Goal: Task Accomplishment & Management: Manage account settings

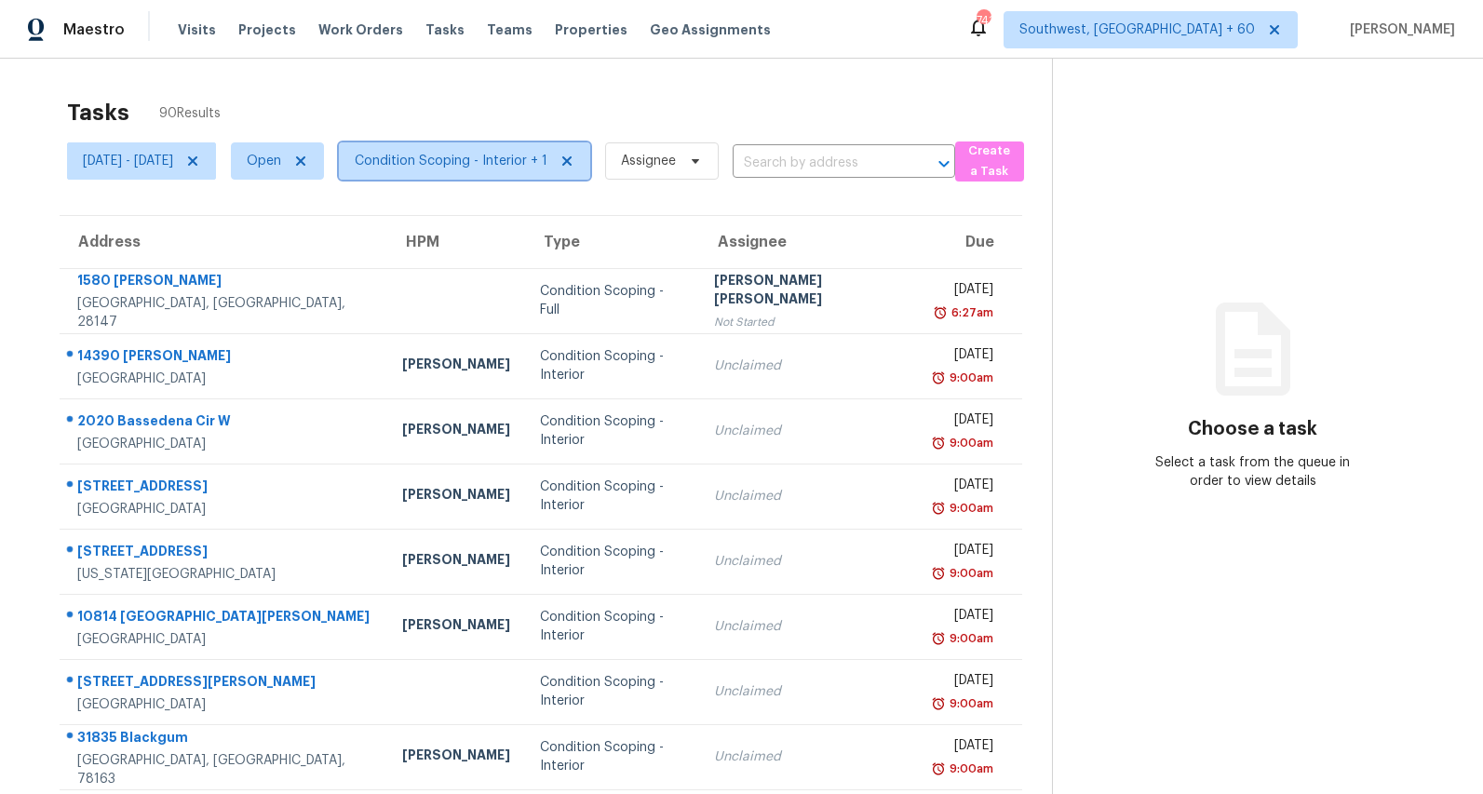
click at [500, 159] on span "Condition Scoping - Interior + 1" at bounding box center [451, 161] width 193 height 19
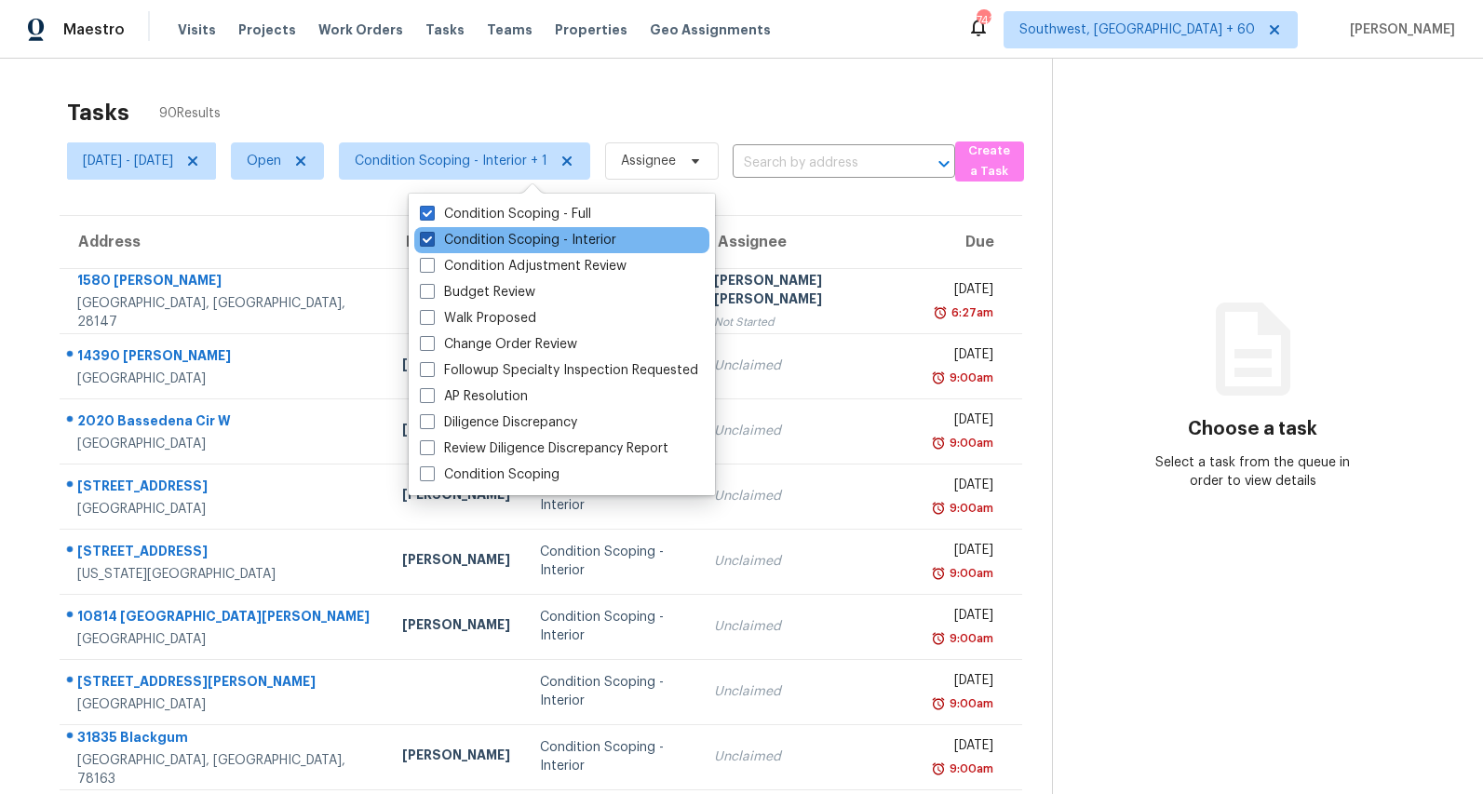
click at [490, 243] on label "Condition Scoping - Interior" at bounding box center [518, 240] width 196 height 19
click at [432, 243] on input "Condition Scoping - Interior" at bounding box center [426, 237] width 12 height 12
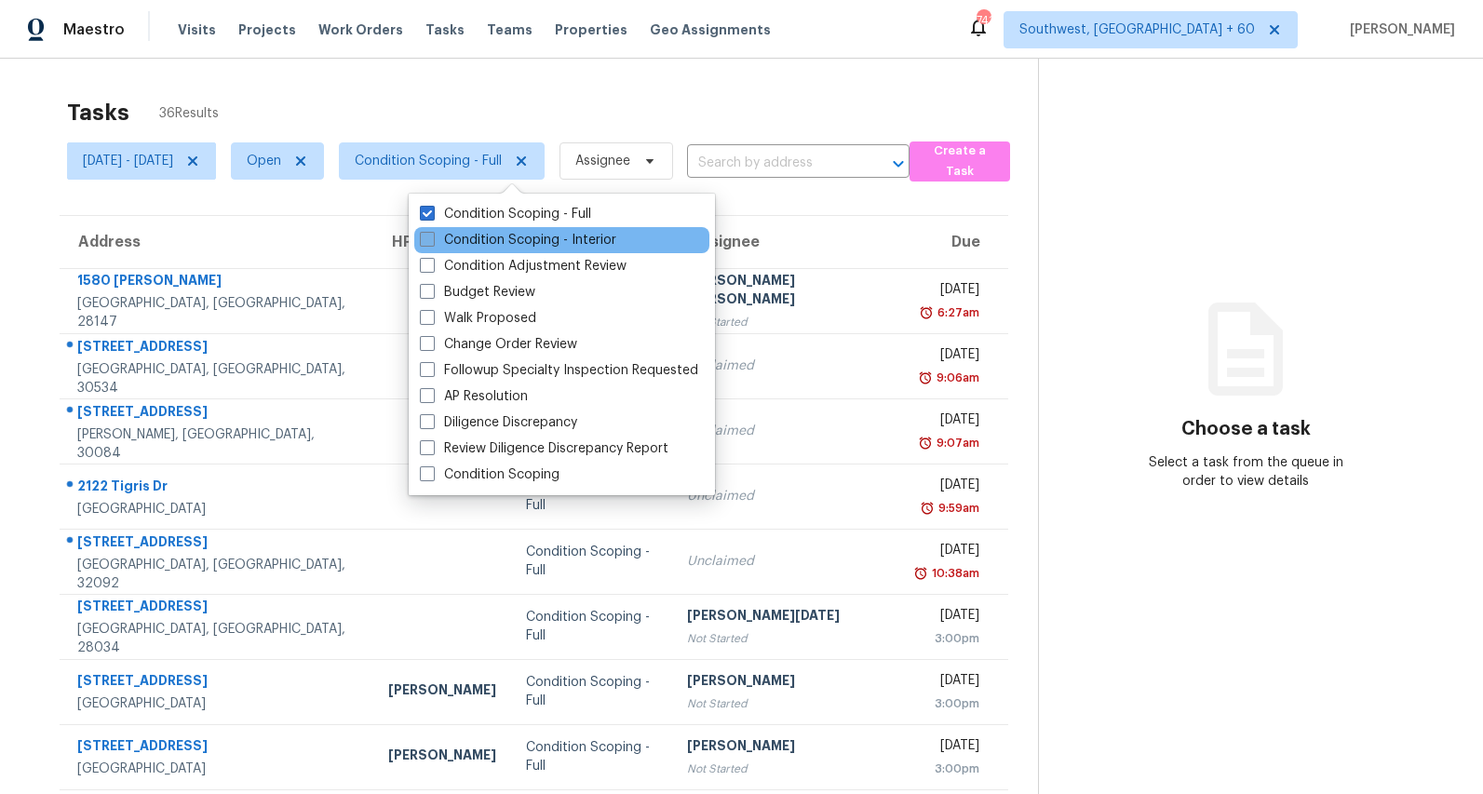
click at [490, 243] on label "Condition Scoping - Interior" at bounding box center [518, 240] width 196 height 19
click at [432, 243] on input "Condition Scoping - Interior" at bounding box center [426, 237] width 12 height 12
checkbox input "true"
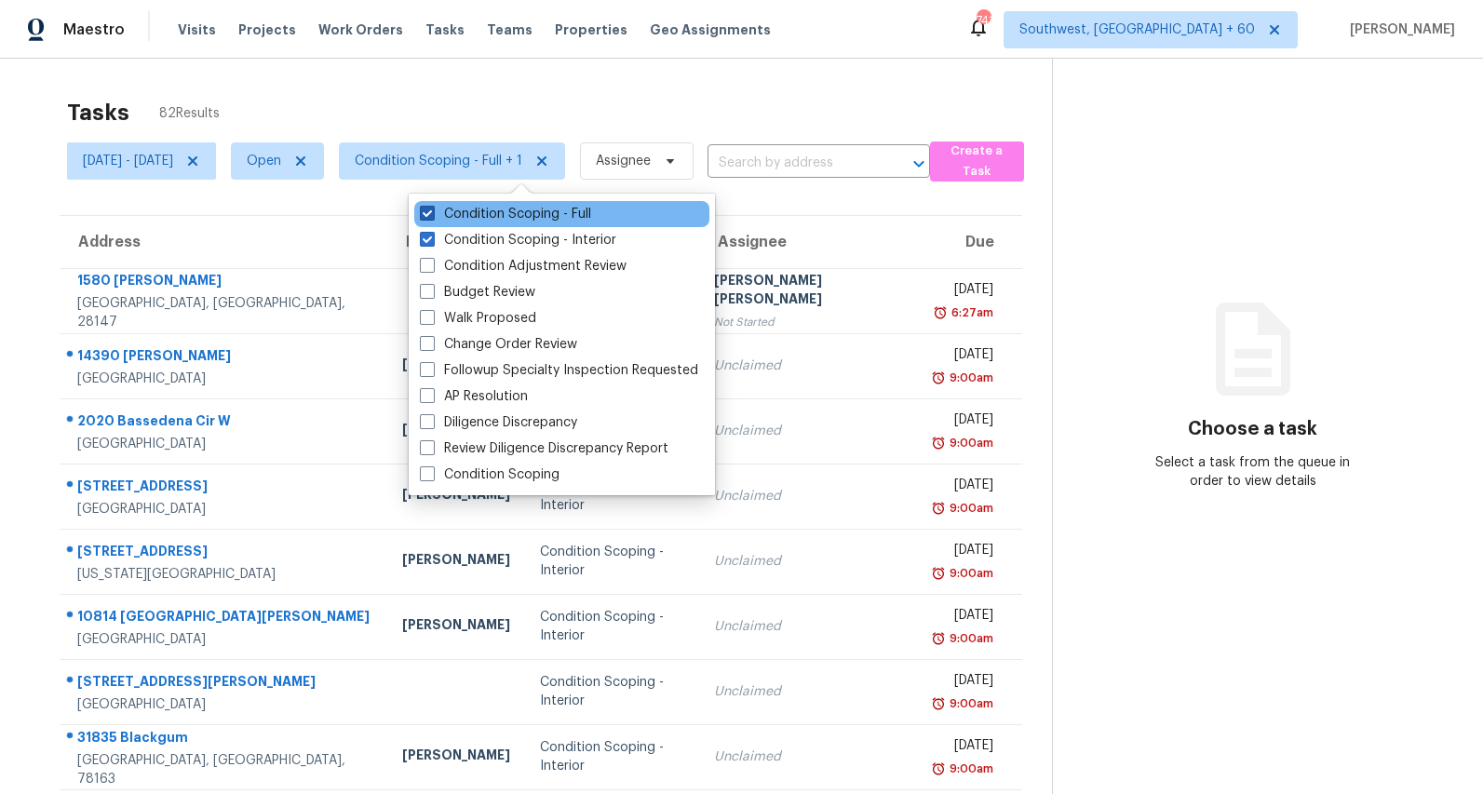
click at [490, 217] on label "Condition Scoping - Full" at bounding box center [505, 214] width 171 height 19
click at [432, 217] on input "Condition Scoping - Full" at bounding box center [426, 211] width 12 height 12
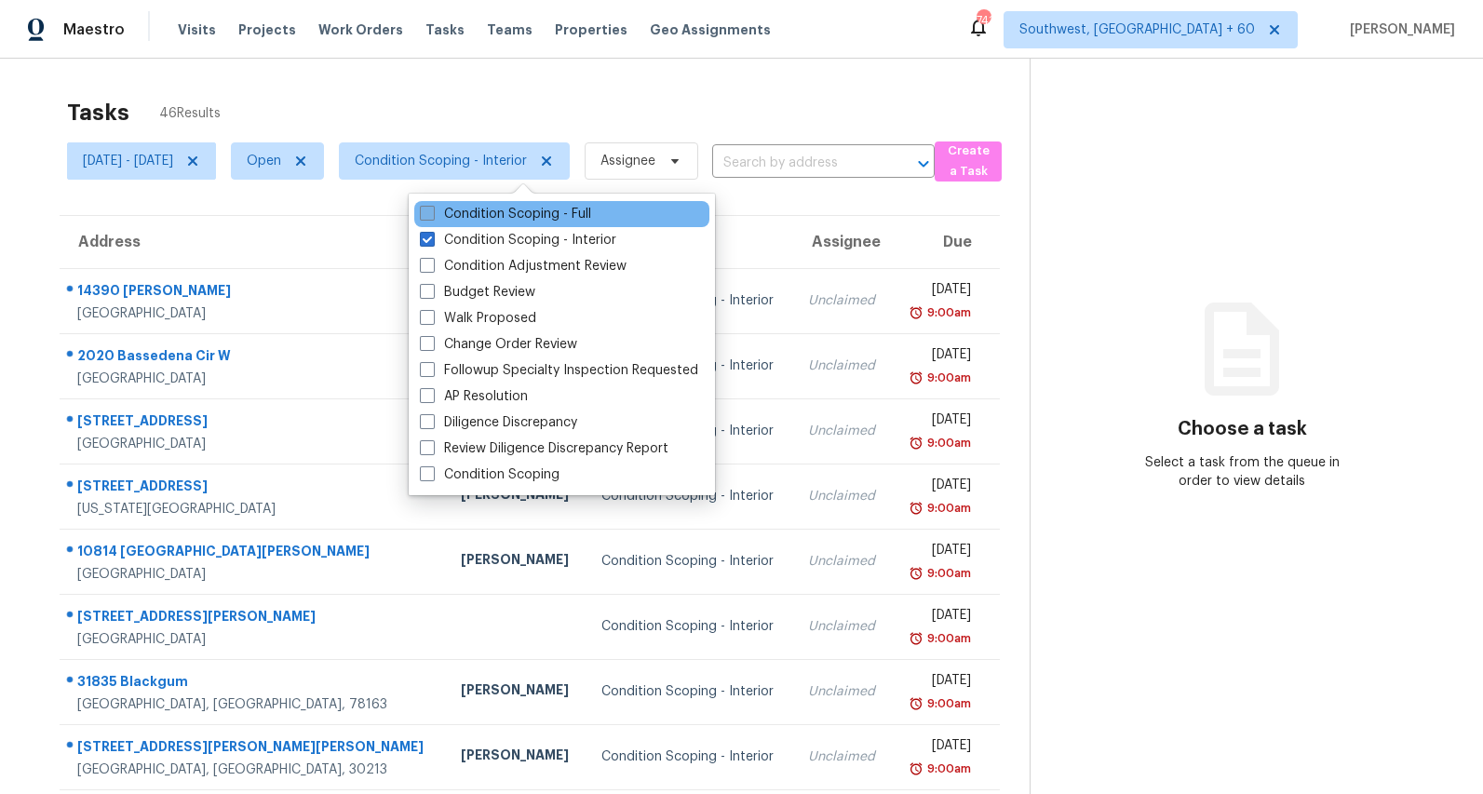
click at [490, 217] on label "Condition Scoping - Full" at bounding box center [505, 214] width 171 height 19
click at [432, 217] on input "Condition Scoping - Full" at bounding box center [426, 211] width 12 height 12
checkbox input "true"
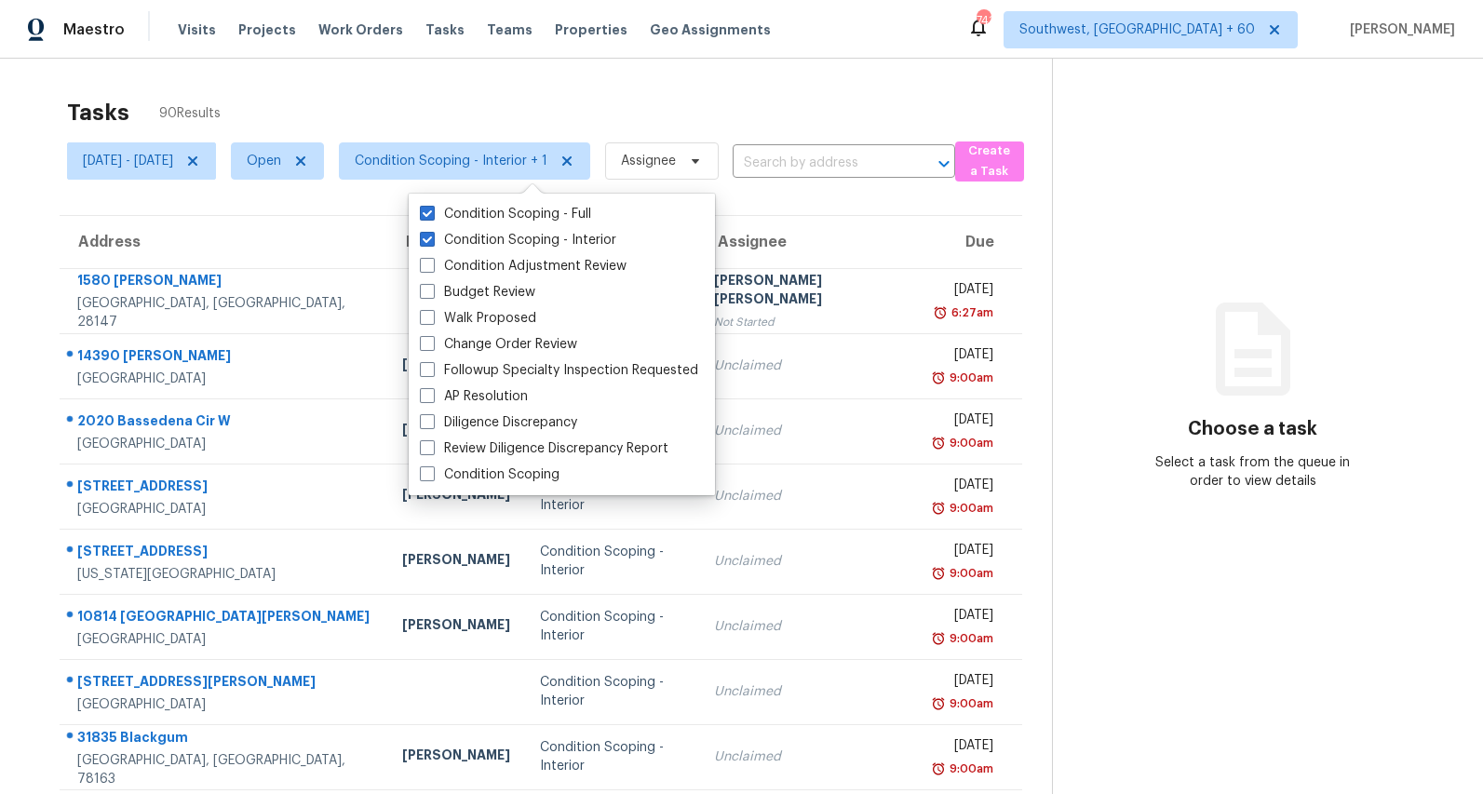
click at [447, 83] on div "Tasks 90 Results Mon, Aug 25 - Thu, Aug 28 Open Condition Scoping - Interior + …" at bounding box center [741, 524] width 1483 height 930
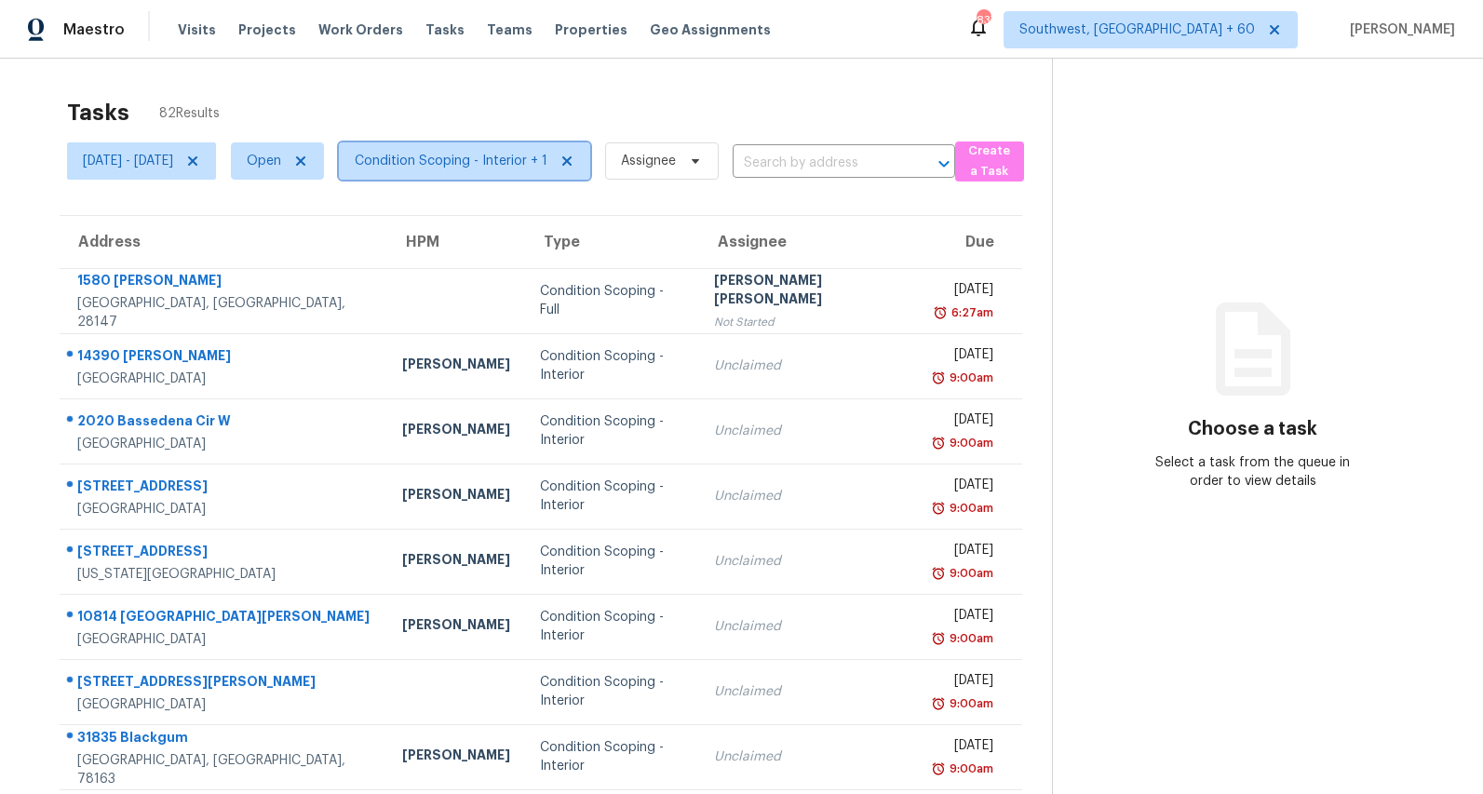
click at [502, 165] on span "Condition Scoping - Interior + 1" at bounding box center [451, 161] width 193 height 19
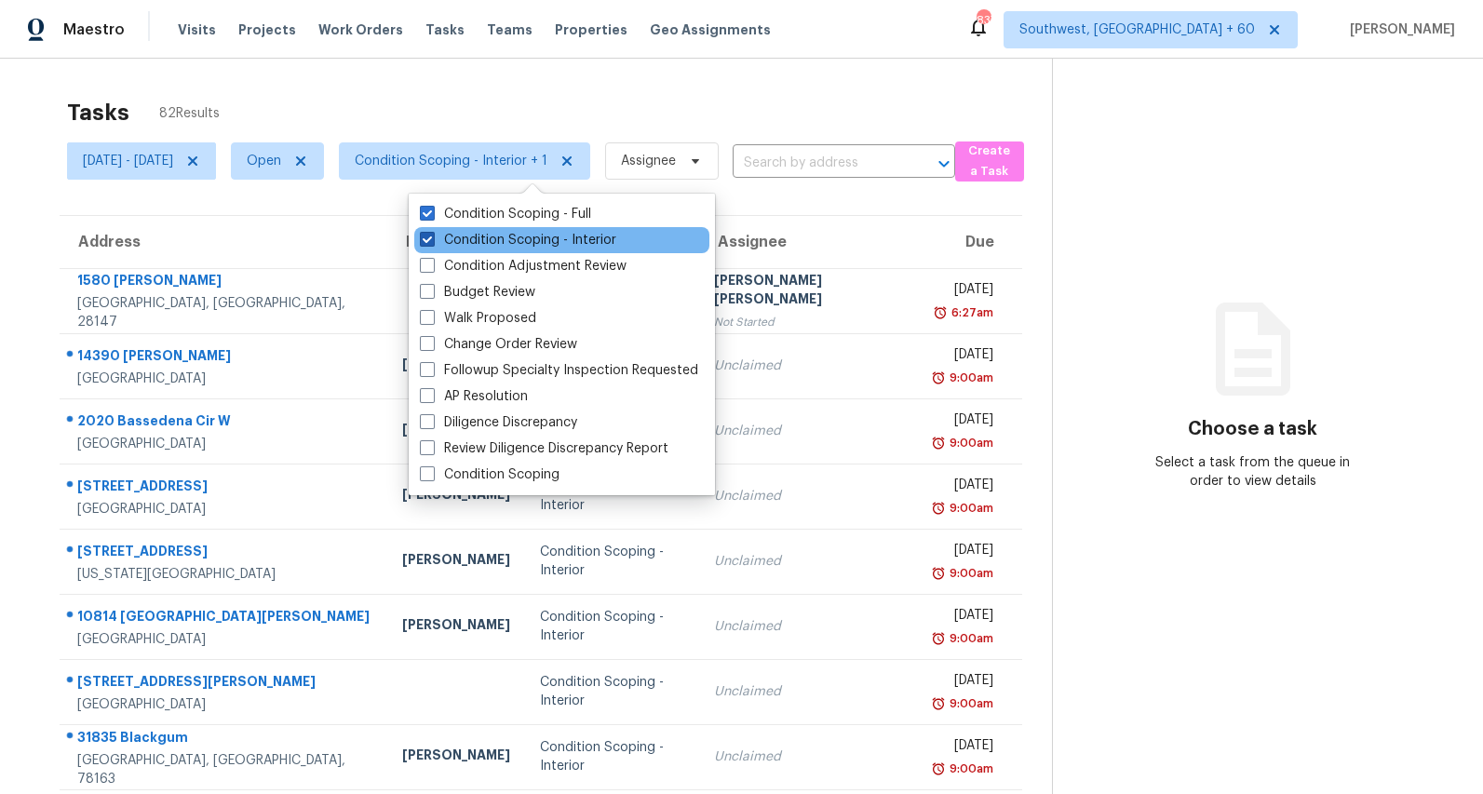
click at [488, 237] on label "Condition Scoping - Interior" at bounding box center [518, 240] width 196 height 19
click at [432, 237] on input "Condition Scoping - Interior" at bounding box center [426, 237] width 12 height 12
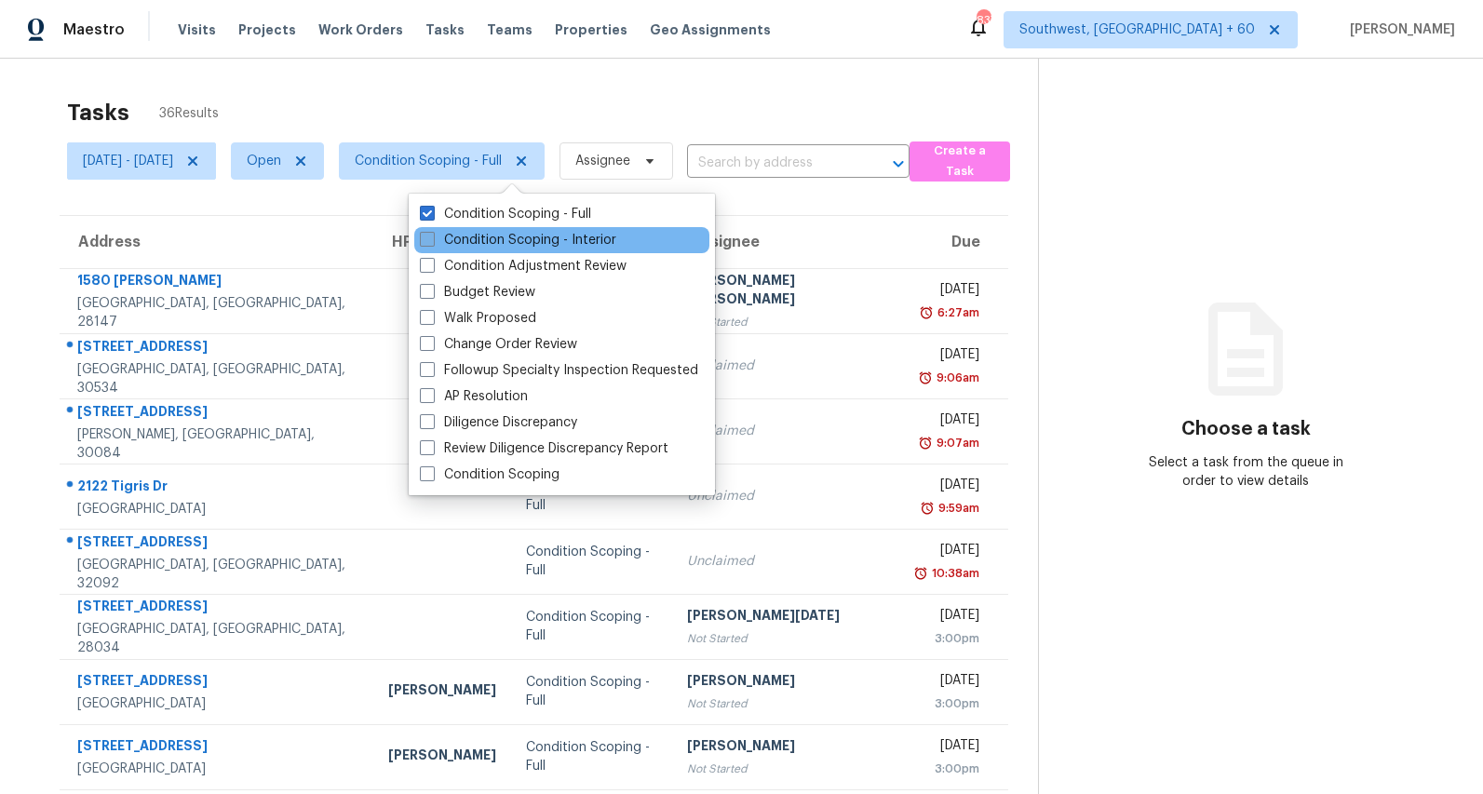
click at [475, 238] on label "Condition Scoping - Interior" at bounding box center [518, 240] width 196 height 19
click at [432, 238] on input "Condition Scoping - Interior" at bounding box center [426, 237] width 12 height 12
checkbox input "true"
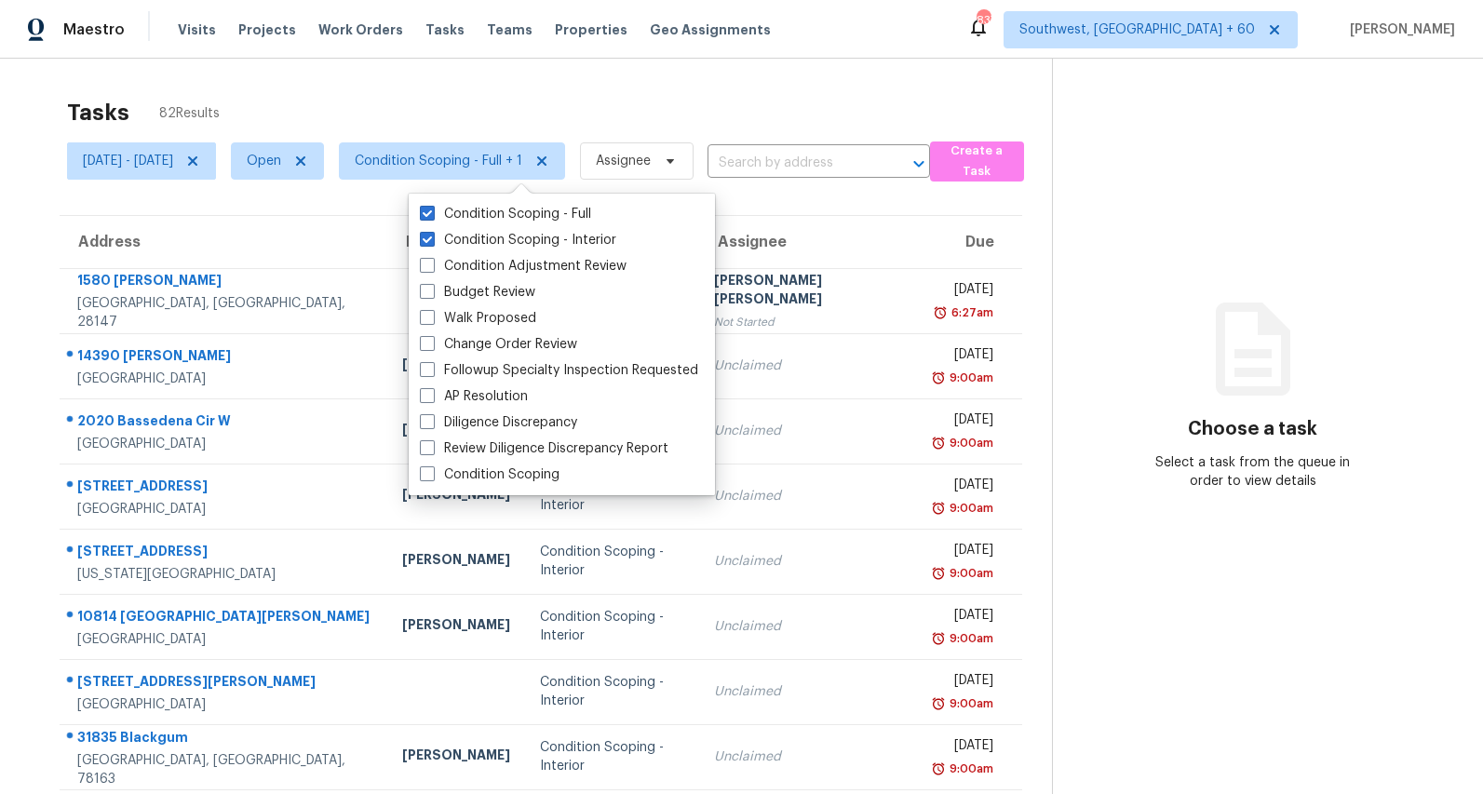
click at [450, 86] on div "Tasks 82 Results Mon, Aug 25 - Thu, Aug 28 Open Condition Scoping - Full + 1 As…" at bounding box center [741, 524] width 1483 height 930
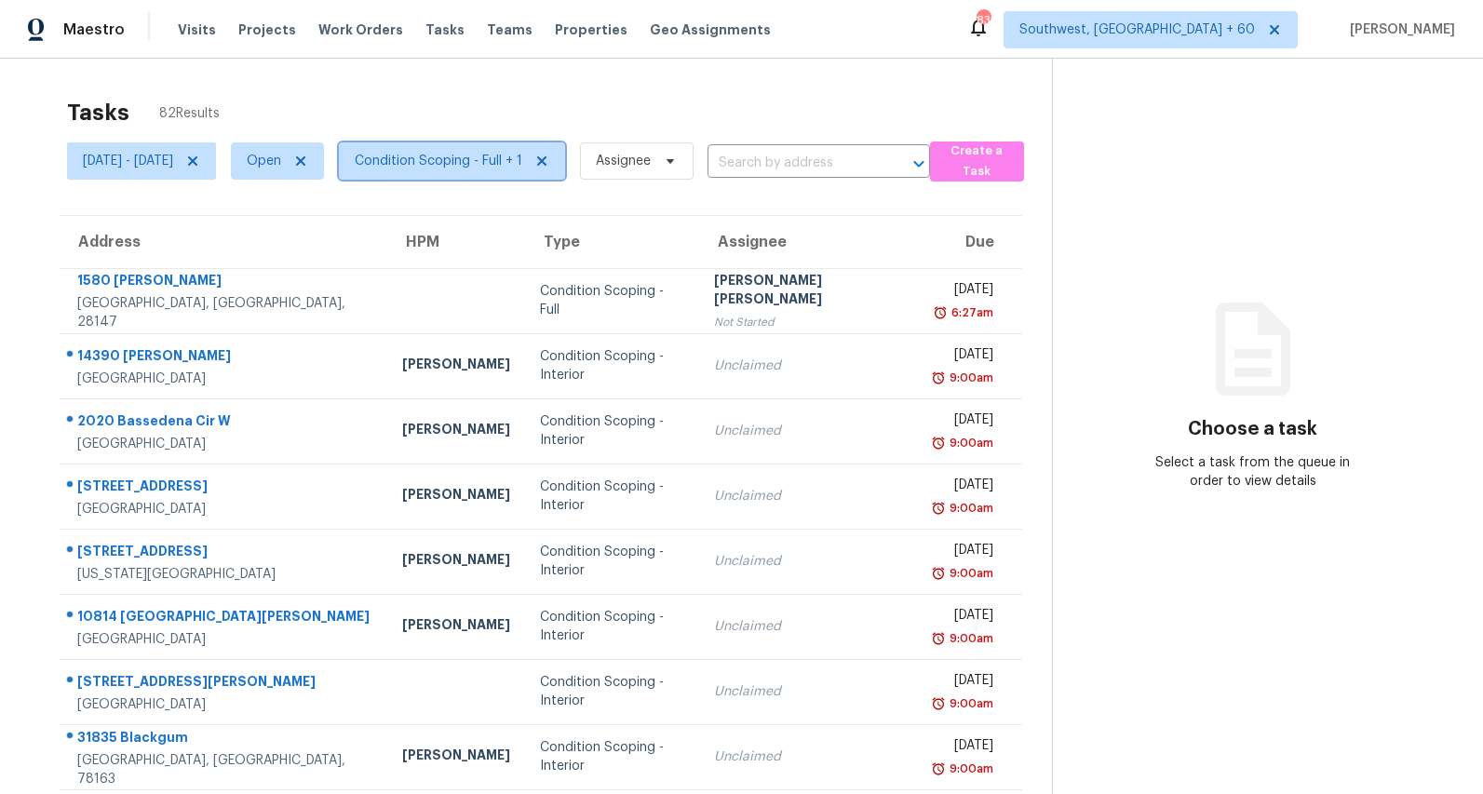
click at [522, 168] on span "Condition Scoping - Full + 1" at bounding box center [439, 161] width 168 height 19
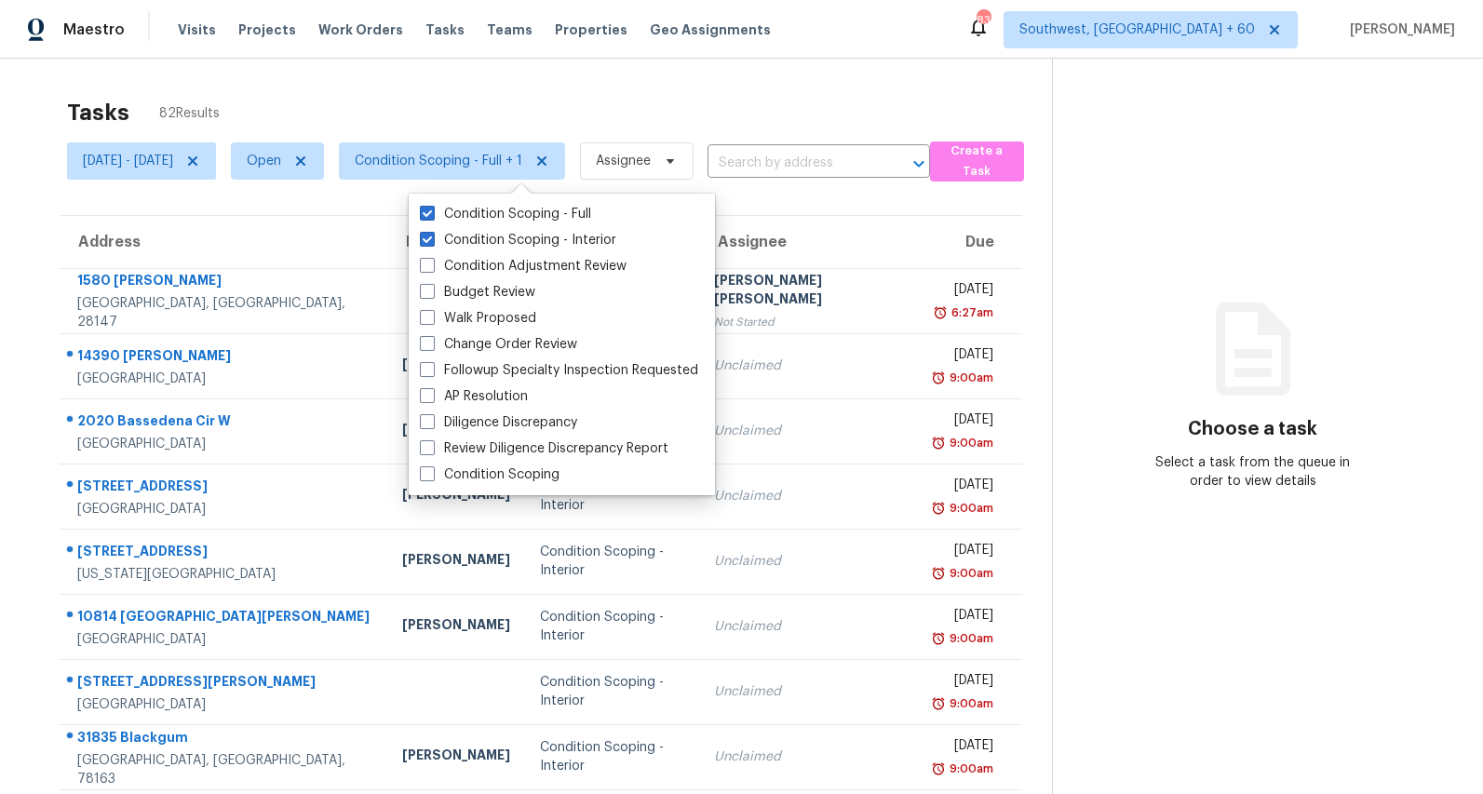
click at [469, 97] on div "Tasks 82 Results" at bounding box center [559, 112] width 985 height 48
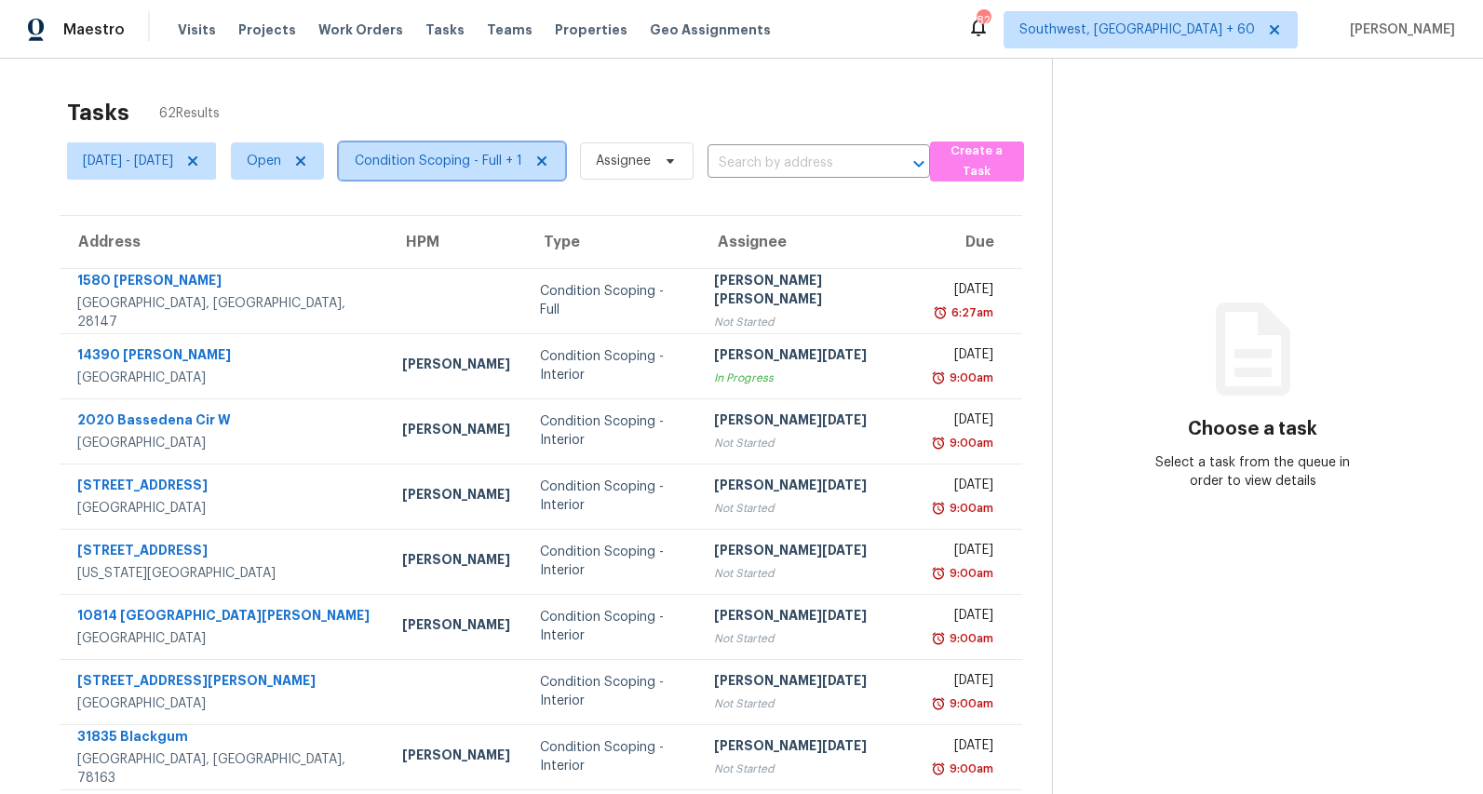
click at [514, 165] on span "Condition Scoping - Full + 1" at bounding box center [439, 161] width 168 height 19
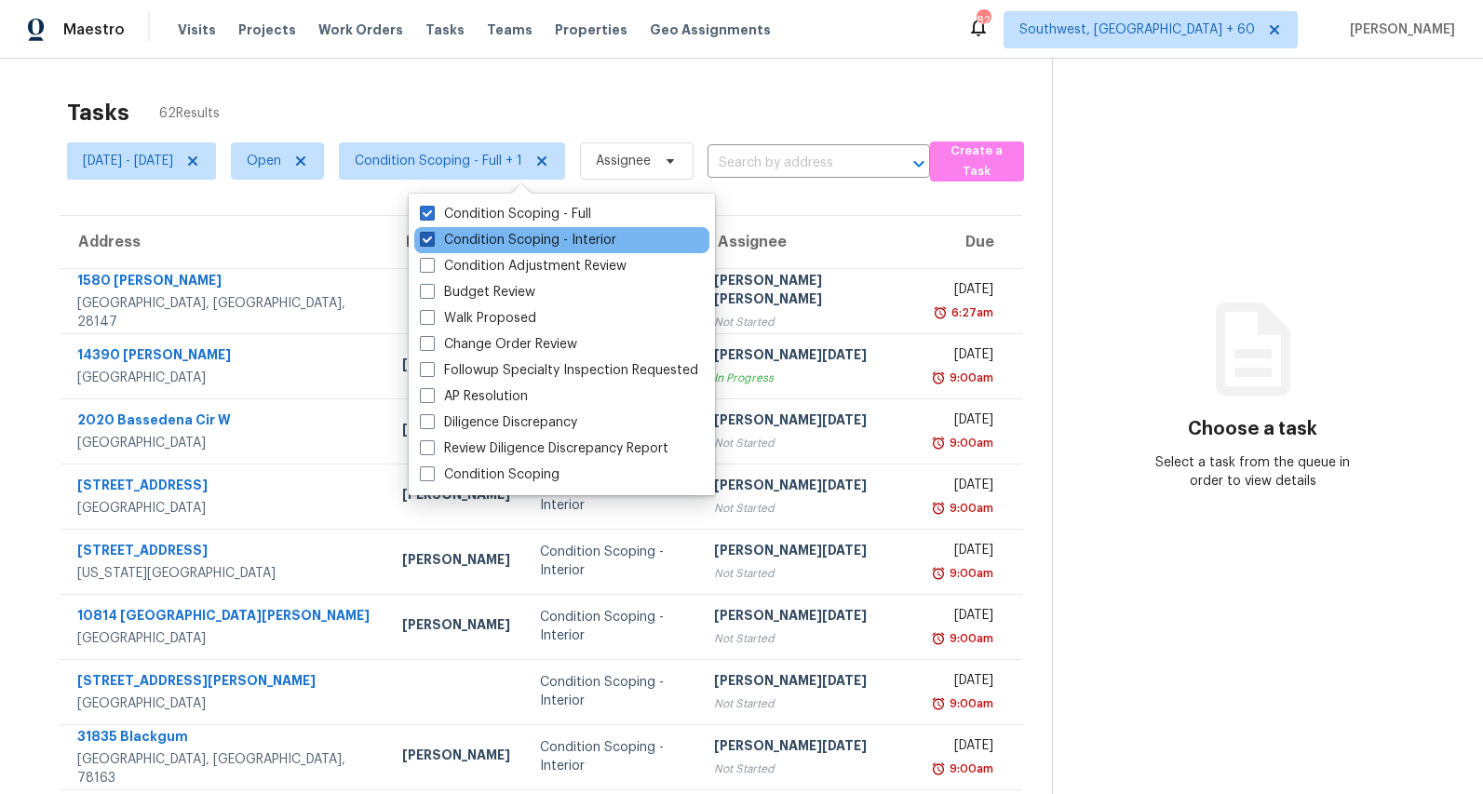
click at [495, 243] on label "Condition Scoping - Interior" at bounding box center [518, 240] width 196 height 19
click at [432, 243] on input "Condition Scoping - Interior" at bounding box center [426, 237] width 12 height 12
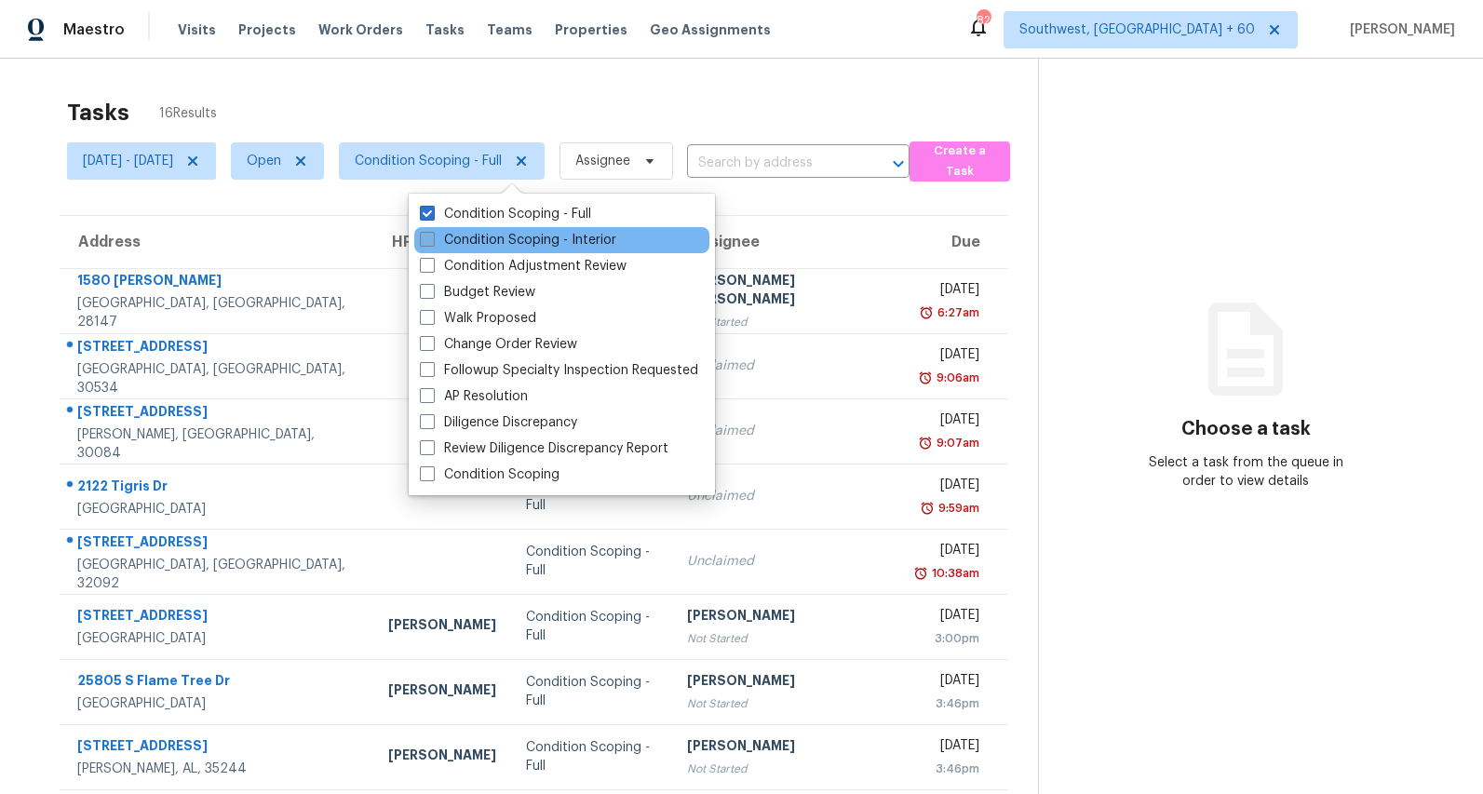
click at [495, 240] on label "Condition Scoping - Interior" at bounding box center [518, 240] width 196 height 19
click at [432, 240] on input "Condition Scoping - Interior" at bounding box center [426, 237] width 12 height 12
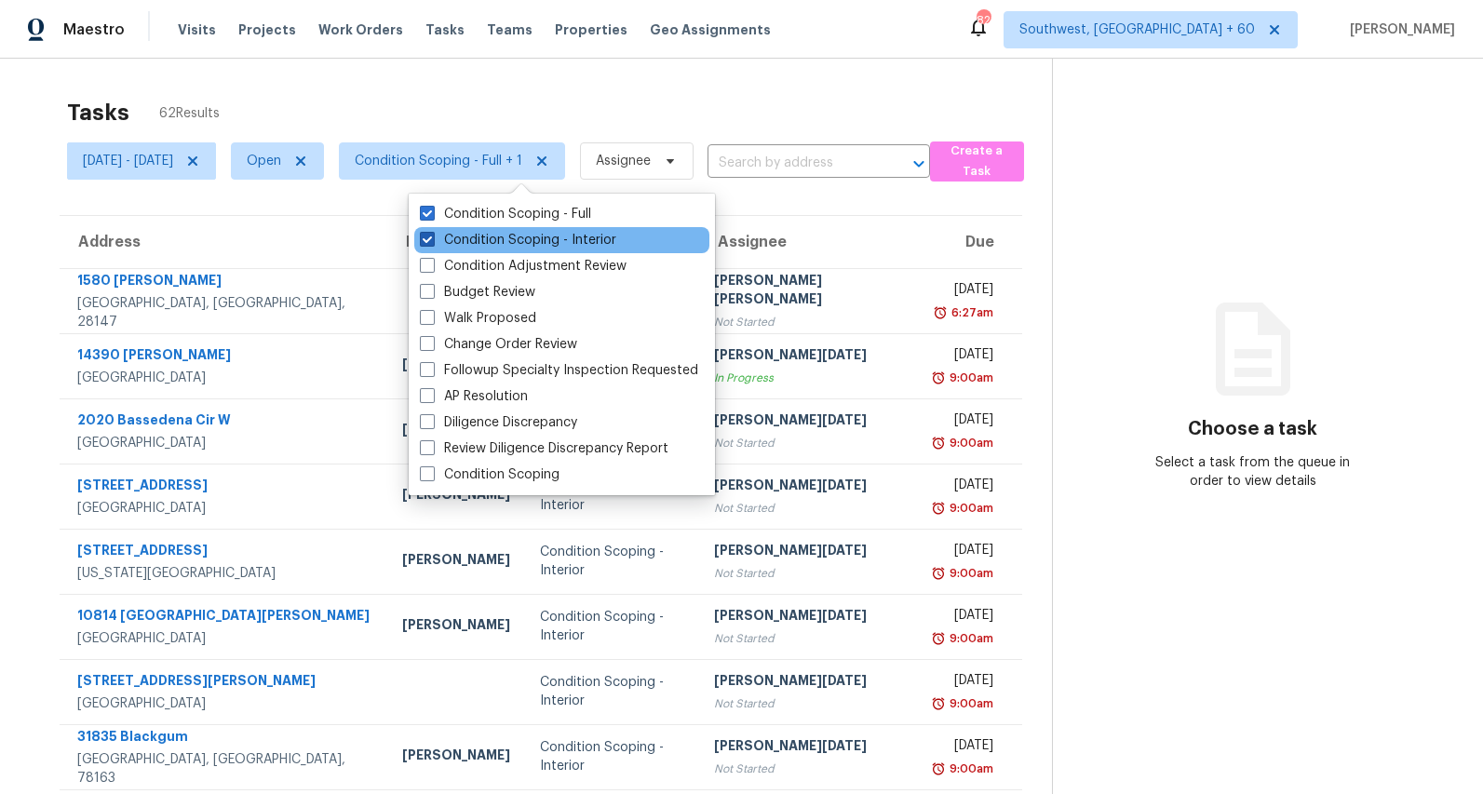
click at [495, 240] on label "Condition Scoping - Interior" at bounding box center [518, 240] width 196 height 19
click at [432, 240] on input "Condition Scoping - Interior" at bounding box center [426, 237] width 12 height 12
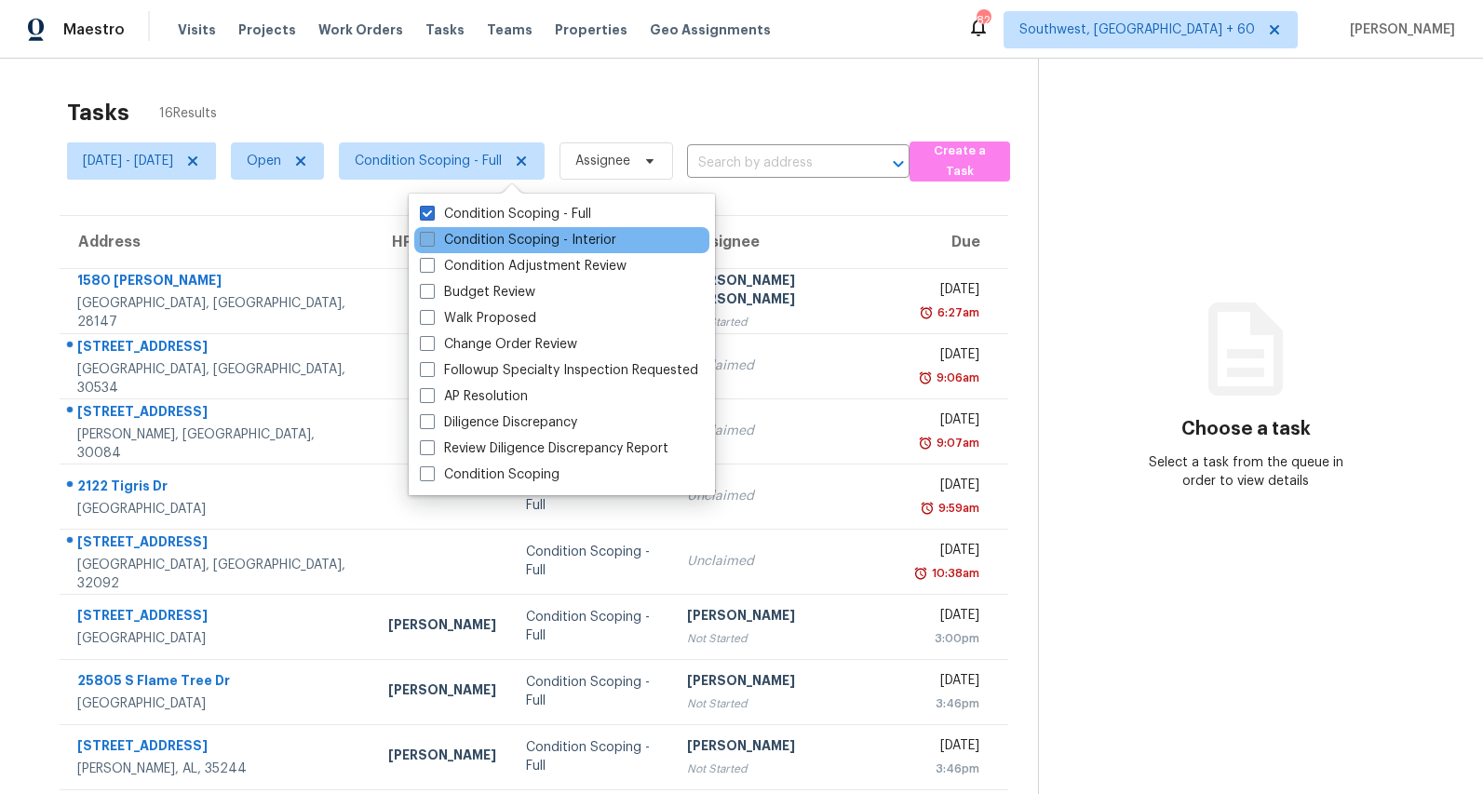
click at [456, 236] on label "Condition Scoping - Interior" at bounding box center [518, 240] width 196 height 19
click at [432, 236] on input "Condition Scoping - Interior" at bounding box center [426, 237] width 12 height 12
checkbox input "true"
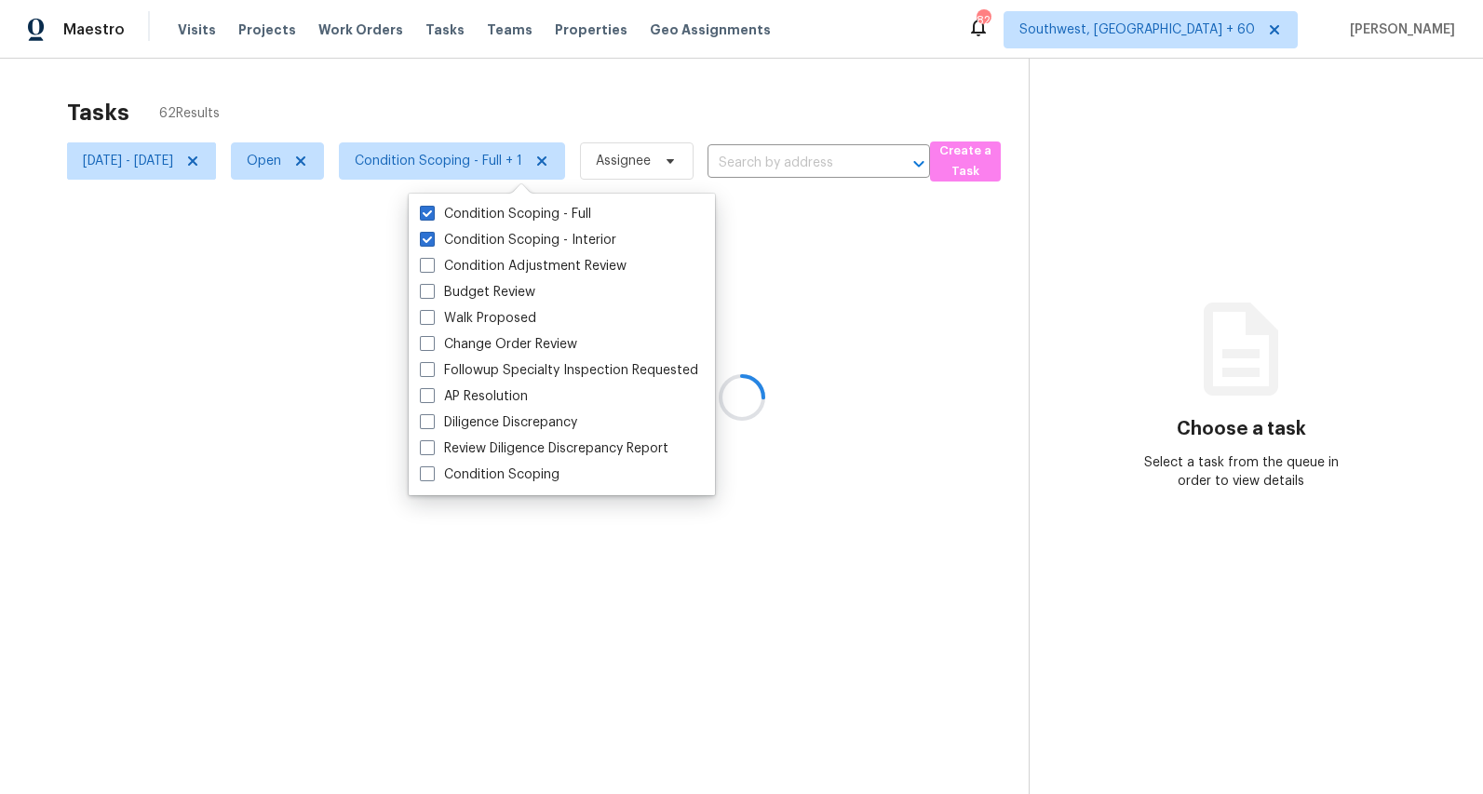
click at [345, 122] on div at bounding box center [741, 397] width 1483 height 794
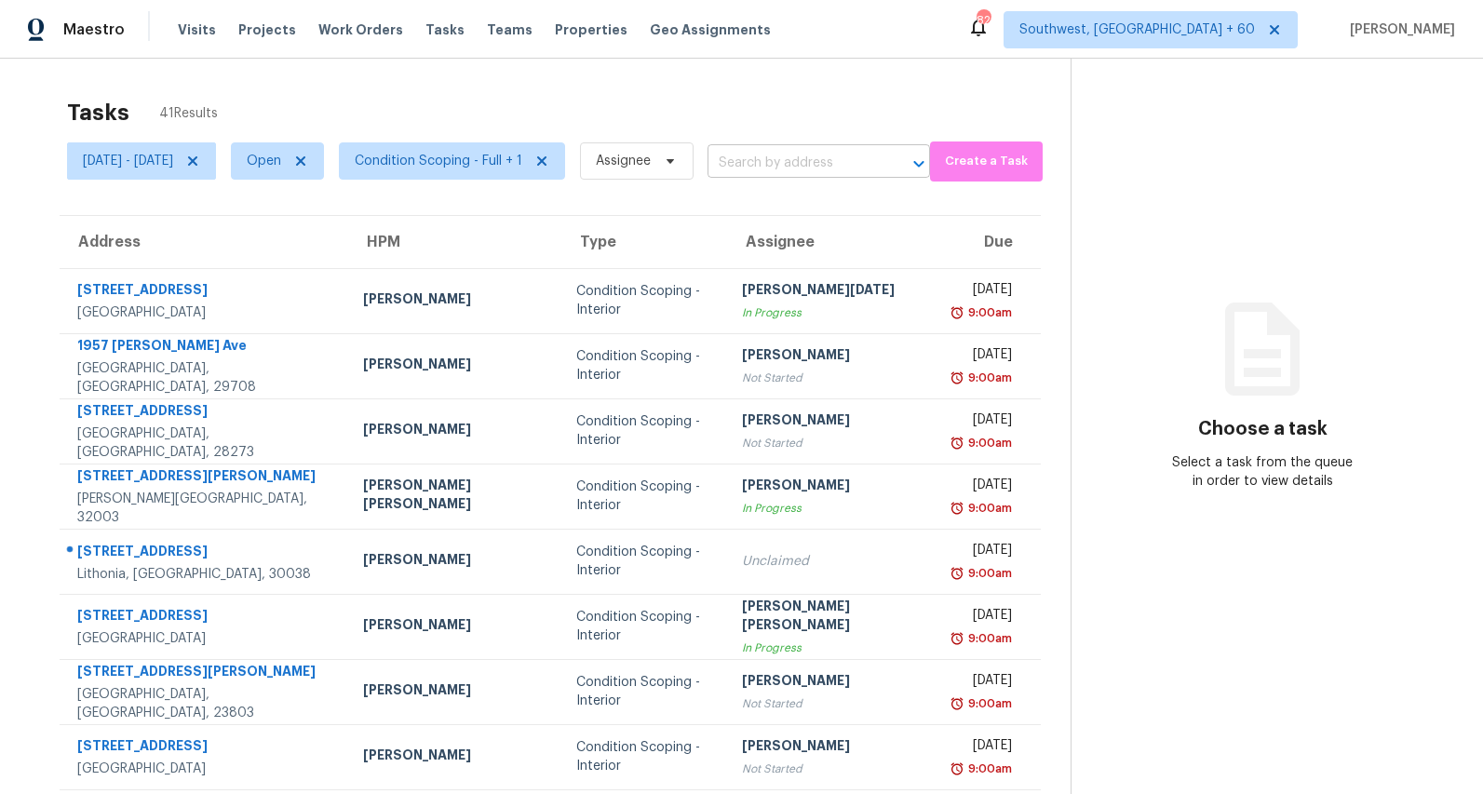
click at [878, 161] on input "text" at bounding box center [792, 163] width 170 height 29
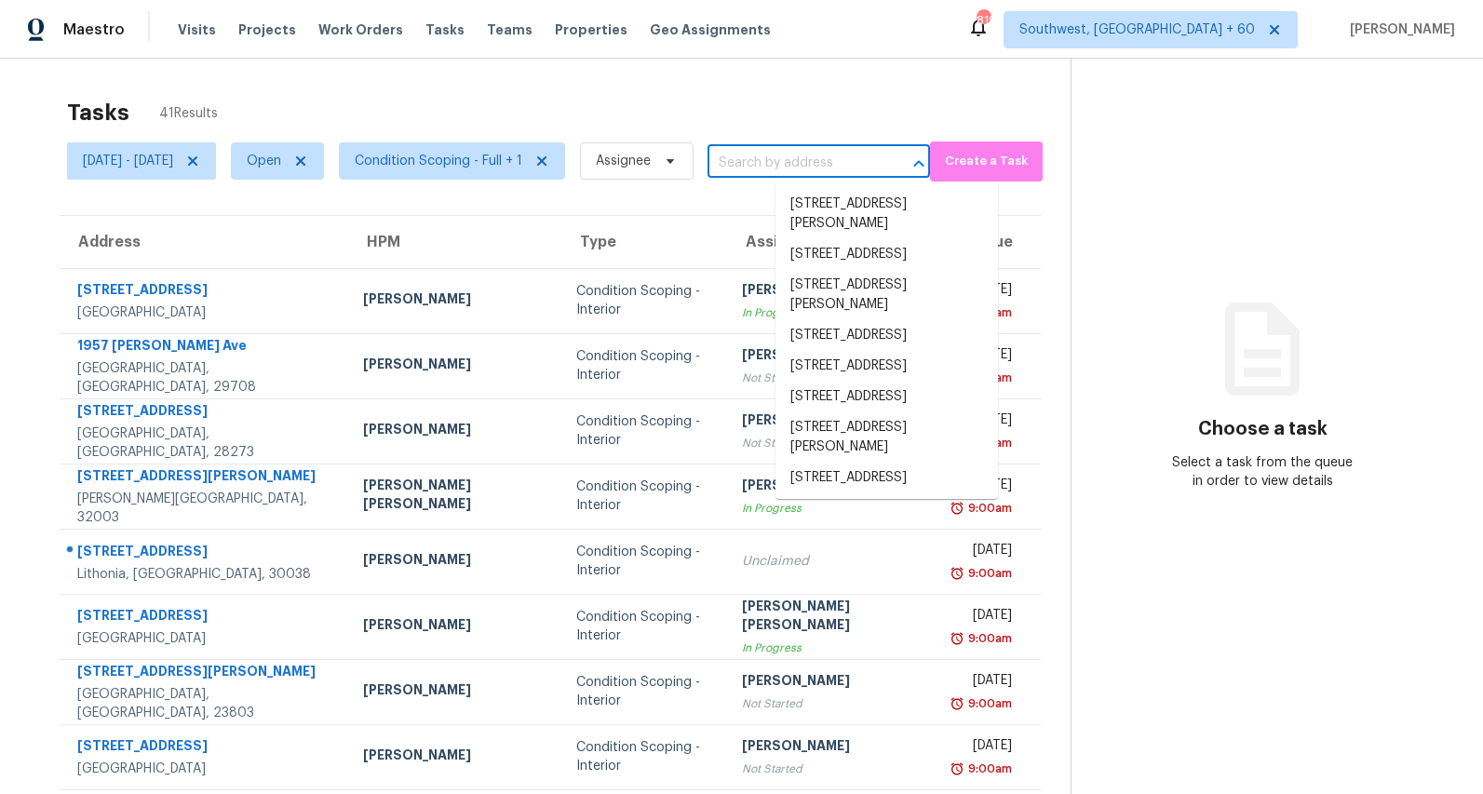
click at [660, 83] on div "Tasks 41 Results [DATE] - [DATE] Open Condition Scoping - Full + 1 Assignee ​ C…" at bounding box center [741, 514] width 1483 height 911
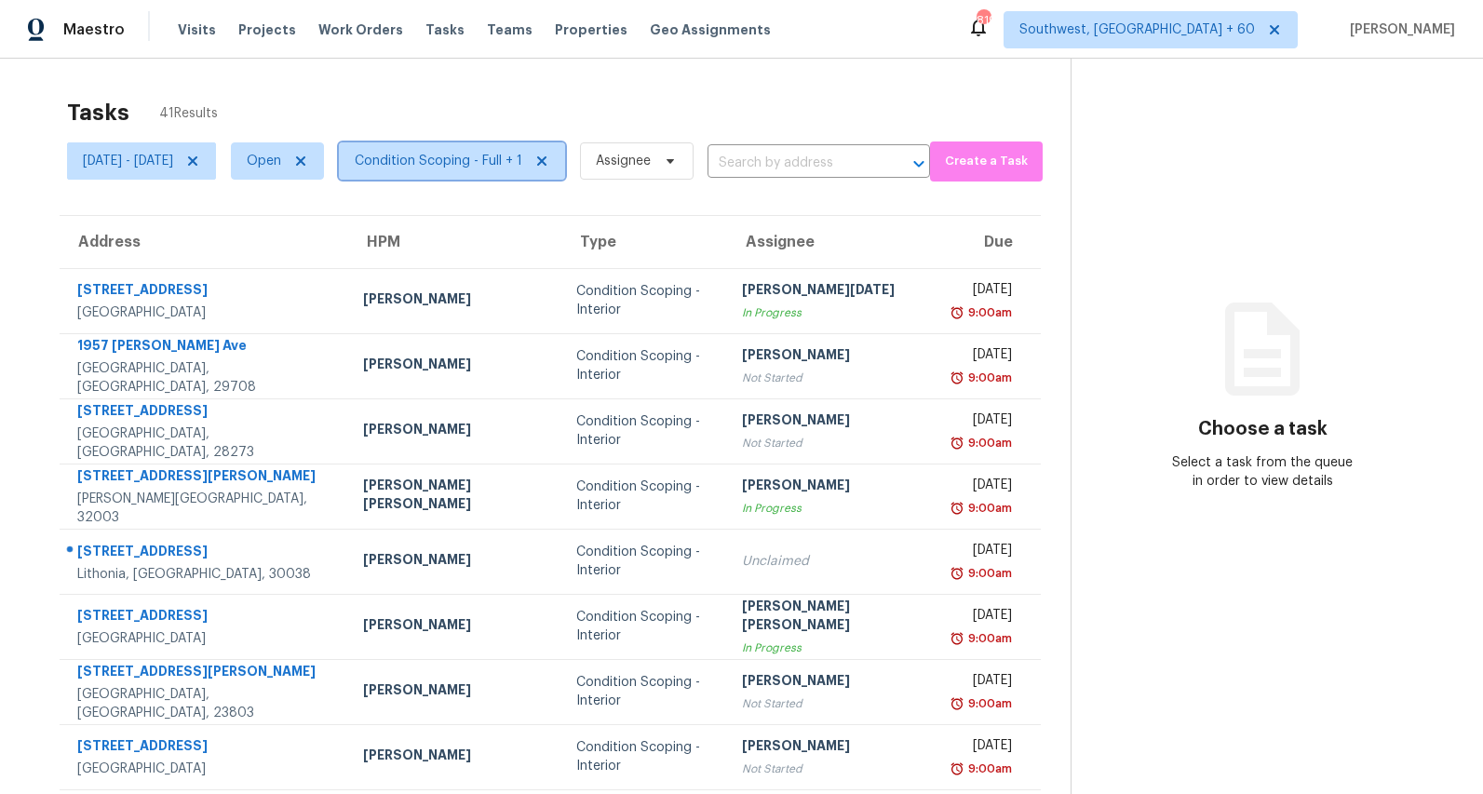
click at [522, 154] on span "Condition Scoping - Full + 1" at bounding box center [439, 161] width 168 height 19
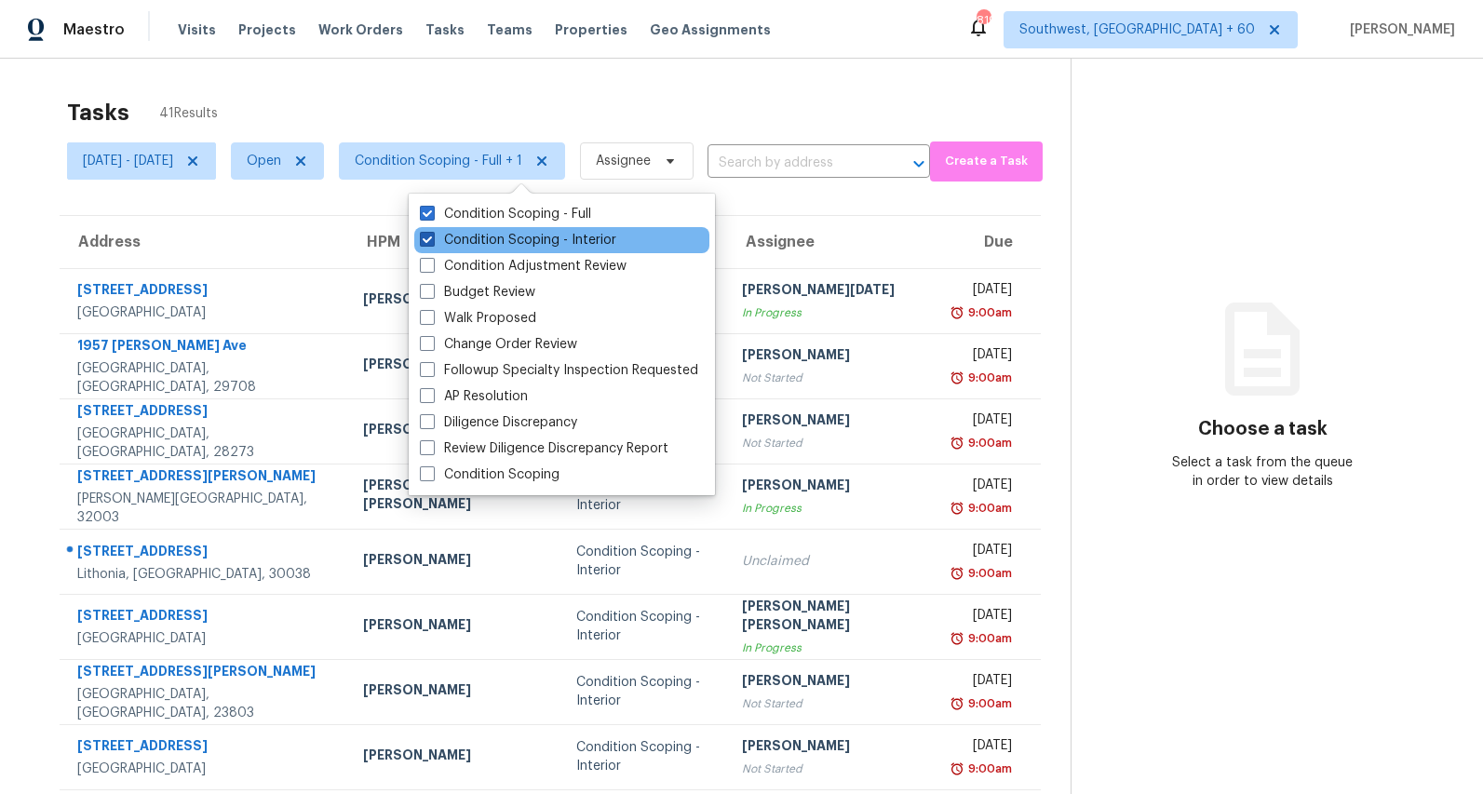
click at [486, 234] on label "Condition Scoping - Interior" at bounding box center [518, 240] width 196 height 19
click at [432, 234] on input "Condition Scoping - Interior" at bounding box center [426, 237] width 12 height 12
checkbox input "false"
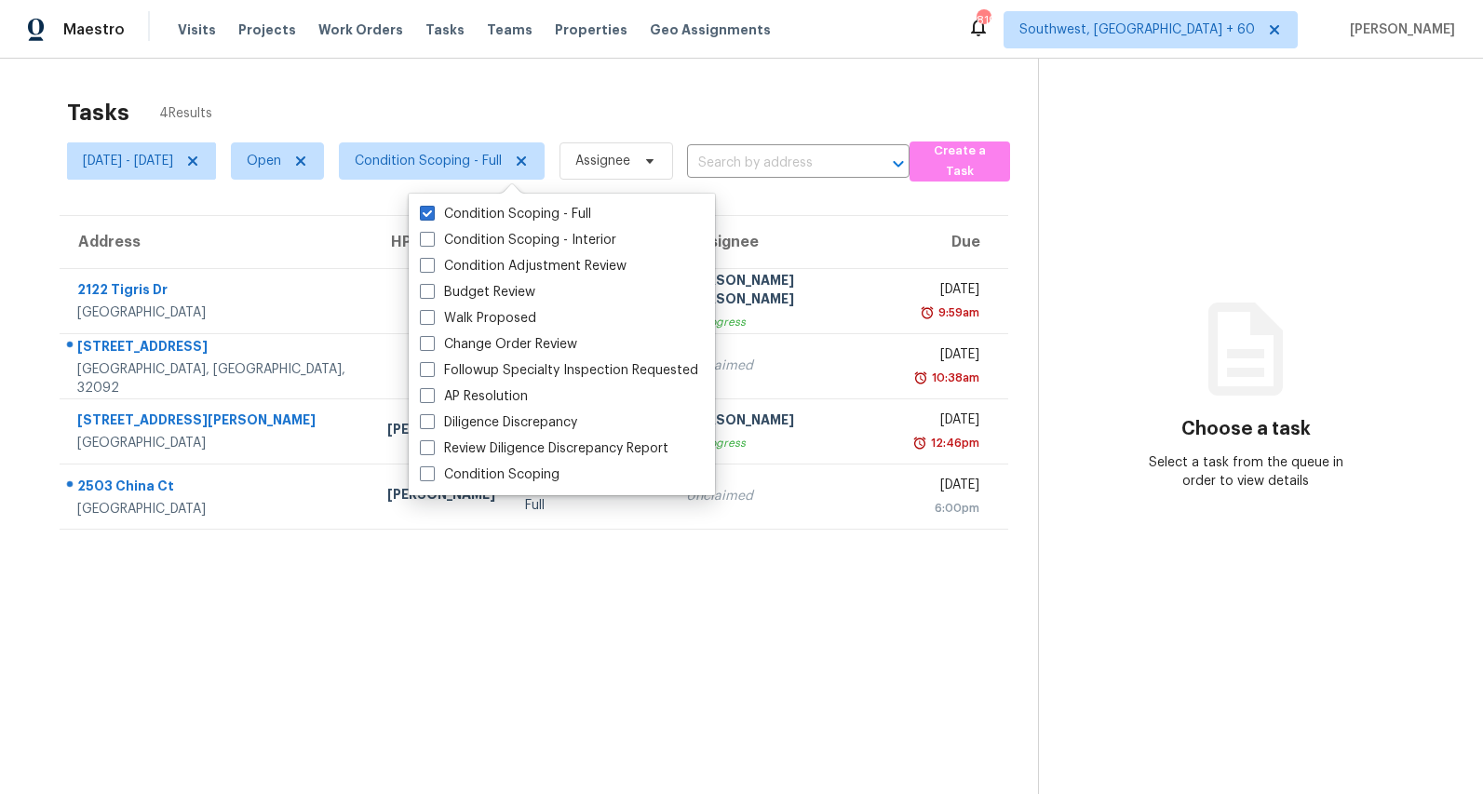
click at [457, 92] on div "Tasks 4 Results" at bounding box center [552, 112] width 971 height 48
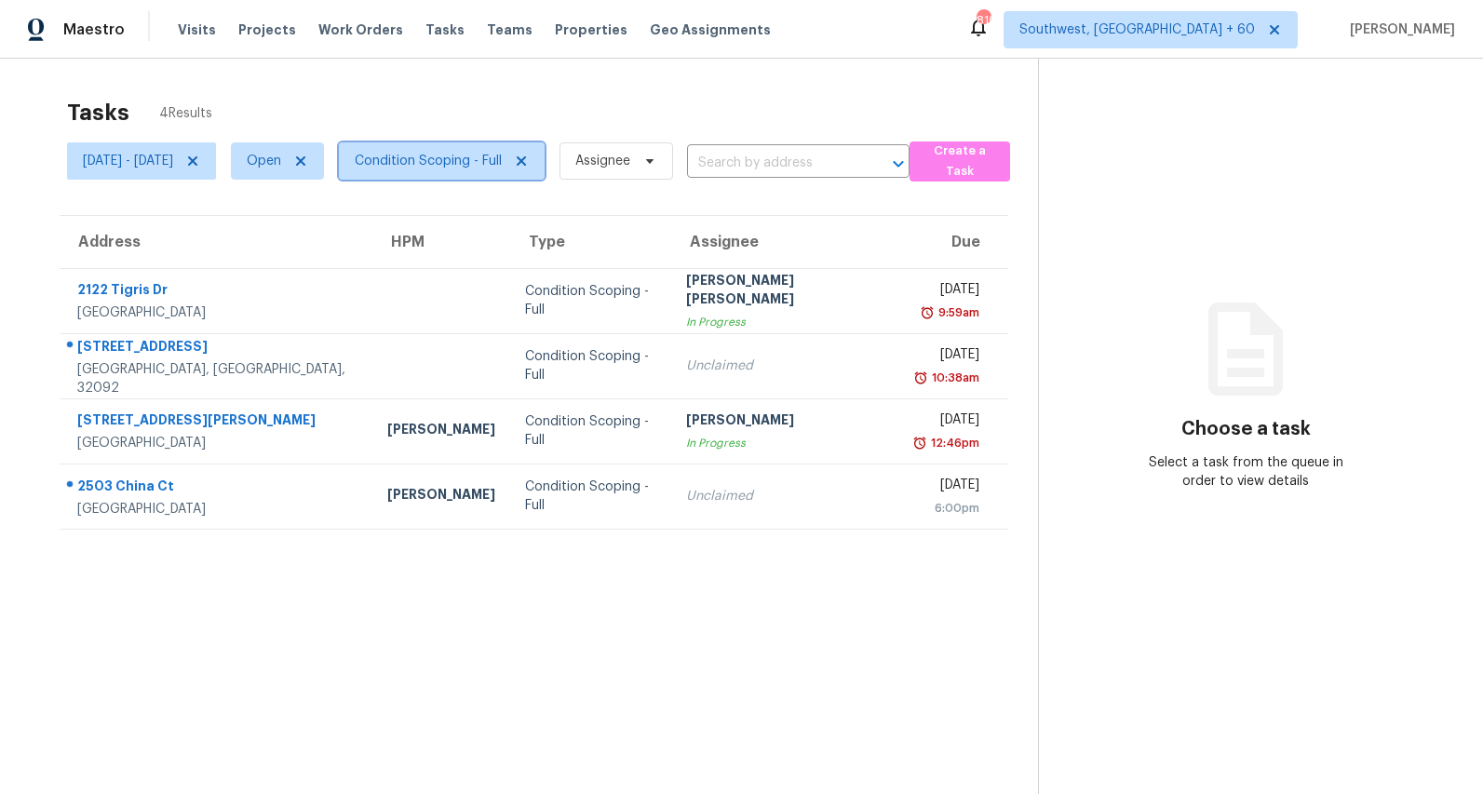
click at [475, 174] on span "Condition Scoping - Full" at bounding box center [442, 160] width 206 height 37
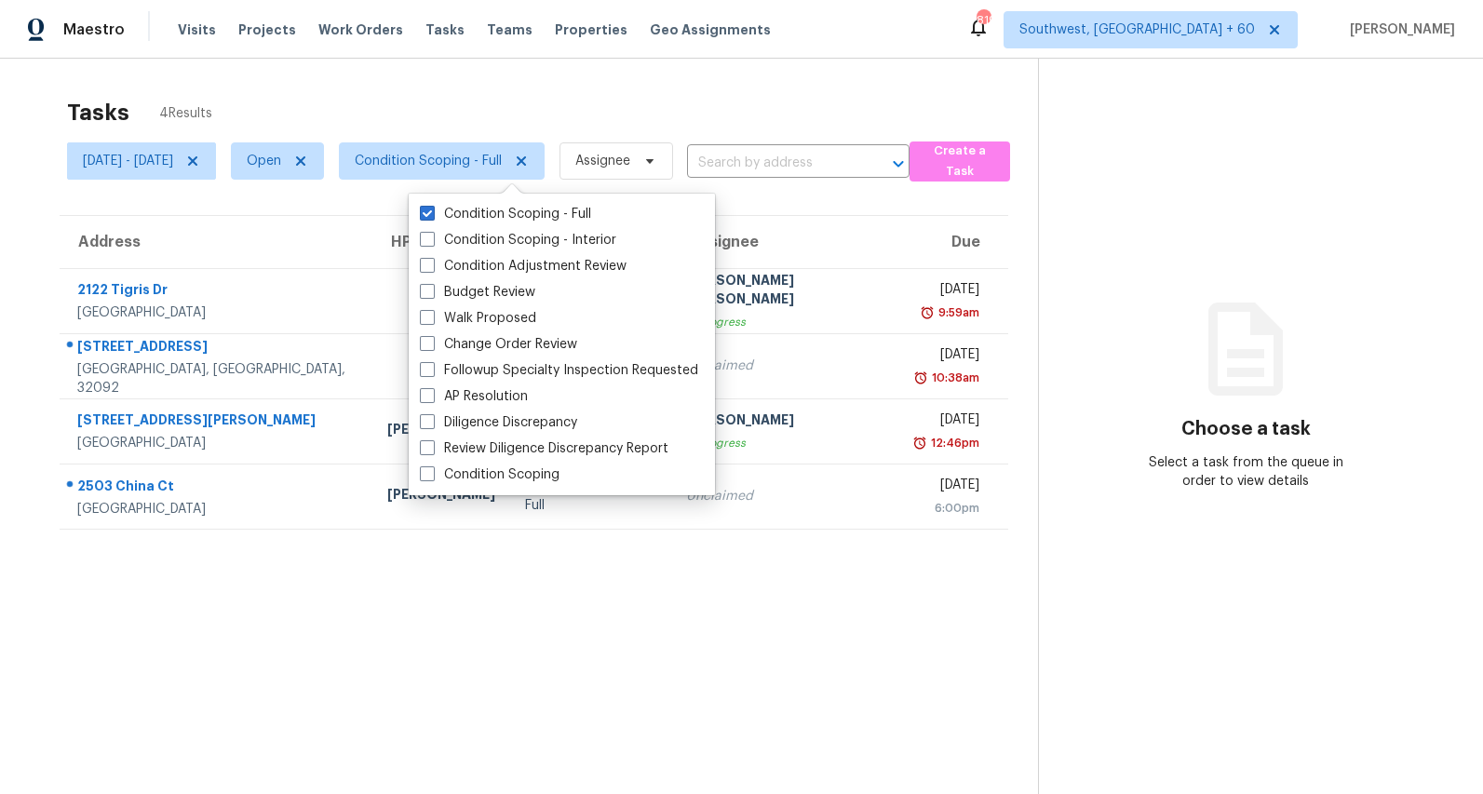
click at [798, 98] on div "Tasks 4 Results" at bounding box center [552, 112] width 971 height 48
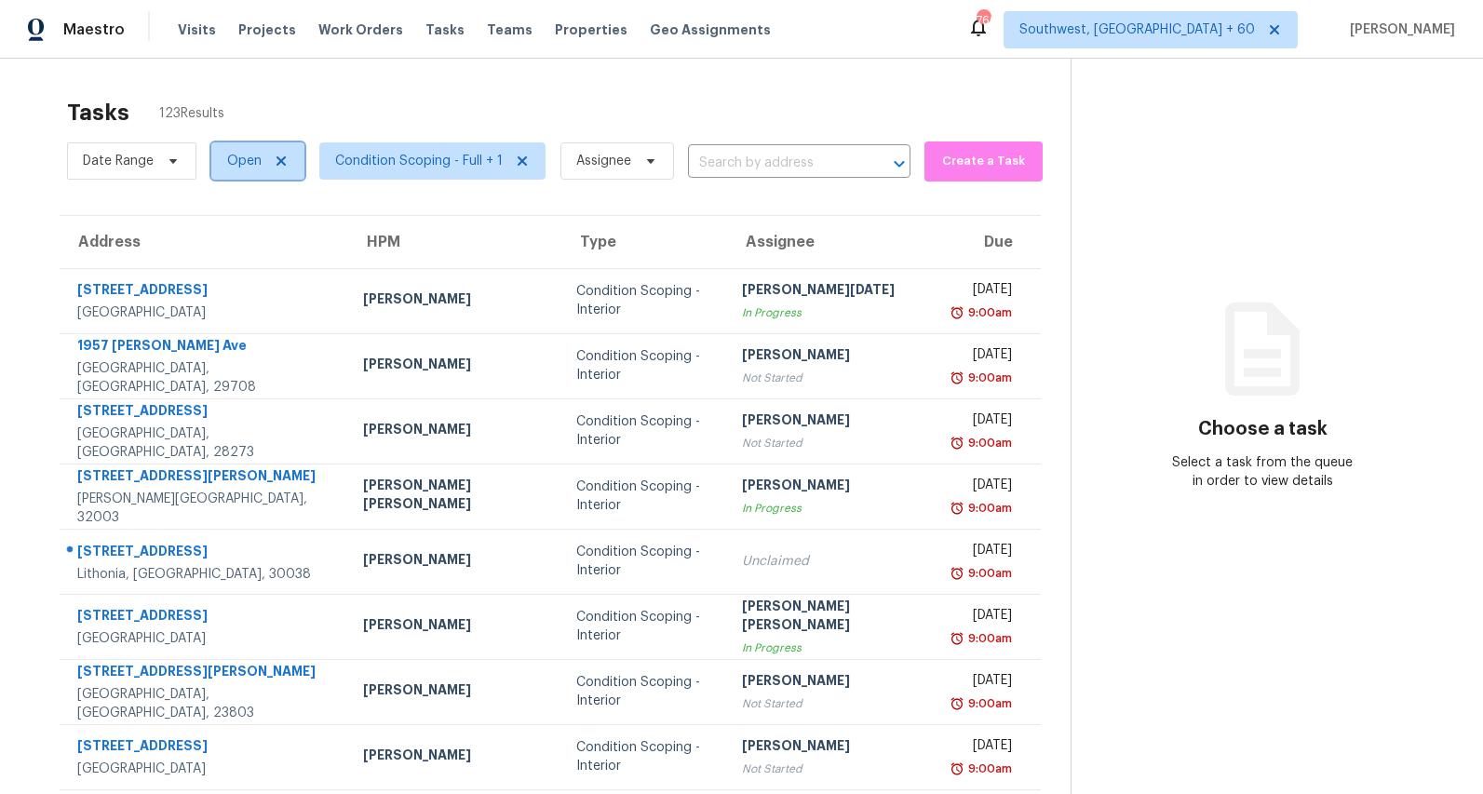
click at [255, 167] on span "Open" at bounding box center [244, 161] width 34 height 19
click at [251, 235] on label "Closed" at bounding box center [255, 240] width 67 height 19
click at [234, 235] on input "Closed" at bounding box center [228, 237] width 12 height 12
checkbox input "true"
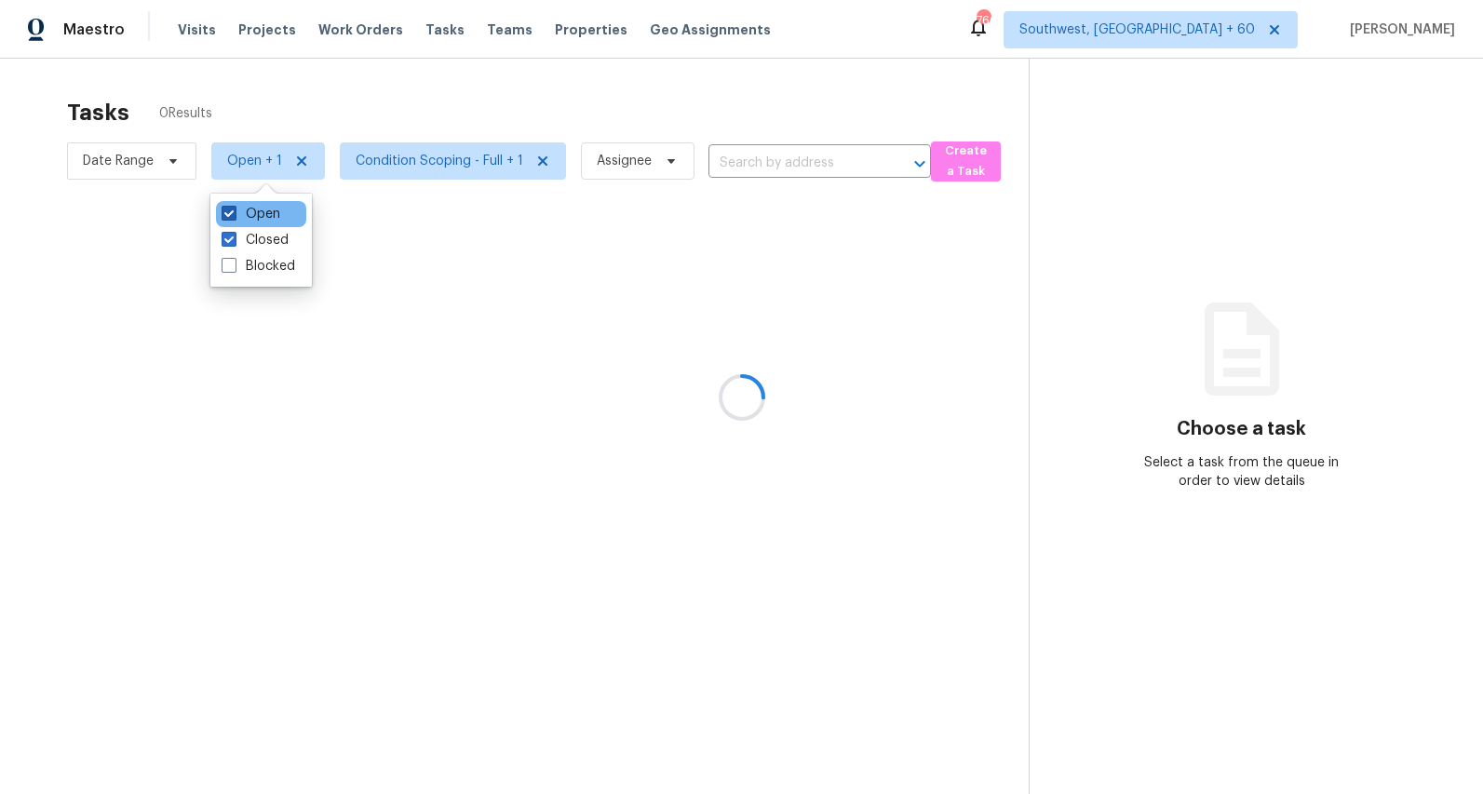
click at [259, 219] on label "Open" at bounding box center [251, 214] width 59 height 19
click at [234, 217] on input "Open" at bounding box center [228, 211] width 12 height 12
checkbox input "false"
click at [264, 260] on label "Blocked" at bounding box center [259, 266] width 74 height 19
click at [234, 260] on input "Blocked" at bounding box center [228, 263] width 12 height 12
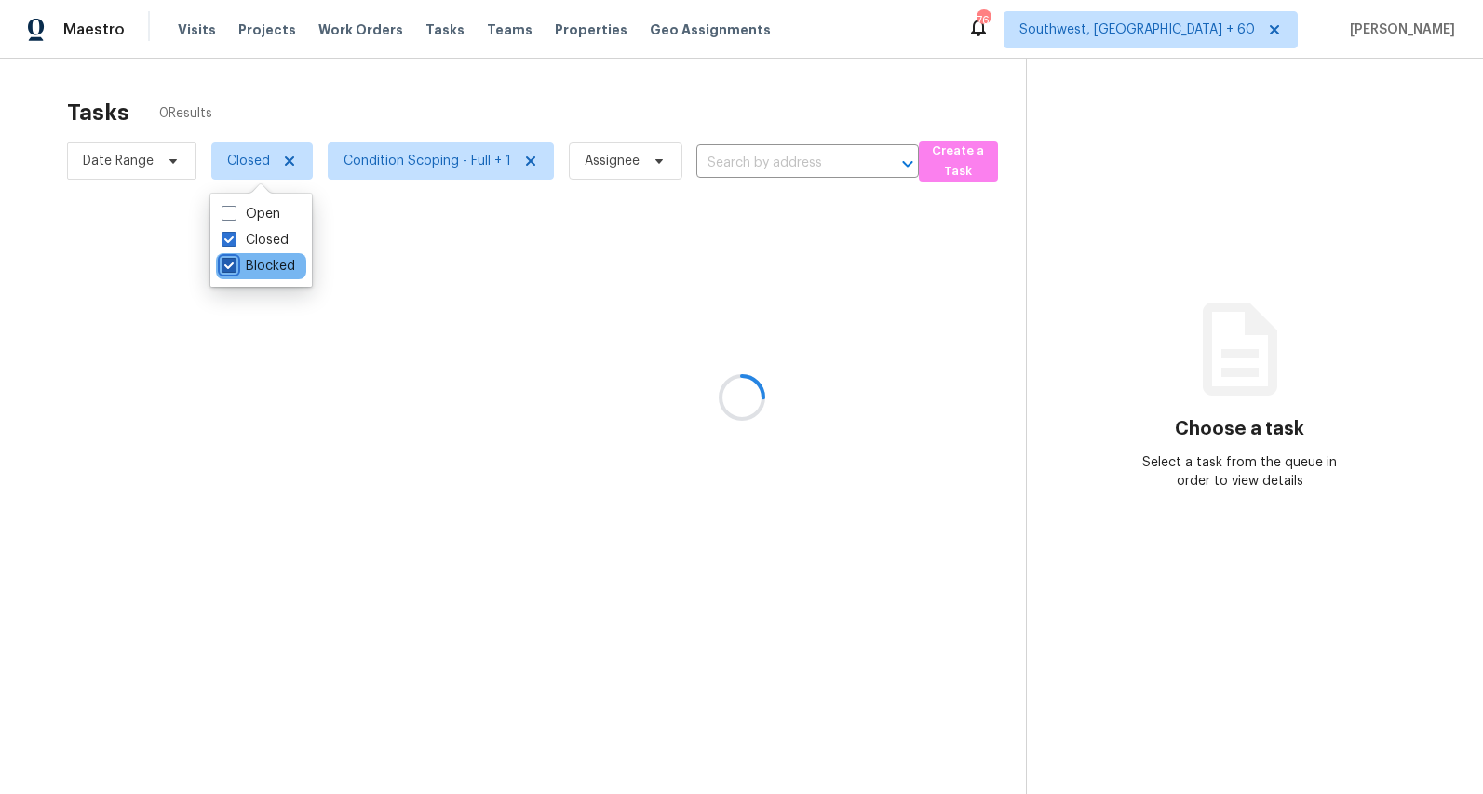
checkbox input "true"
click at [396, 99] on div at bounding box center [741, 397] width 1483 height 794
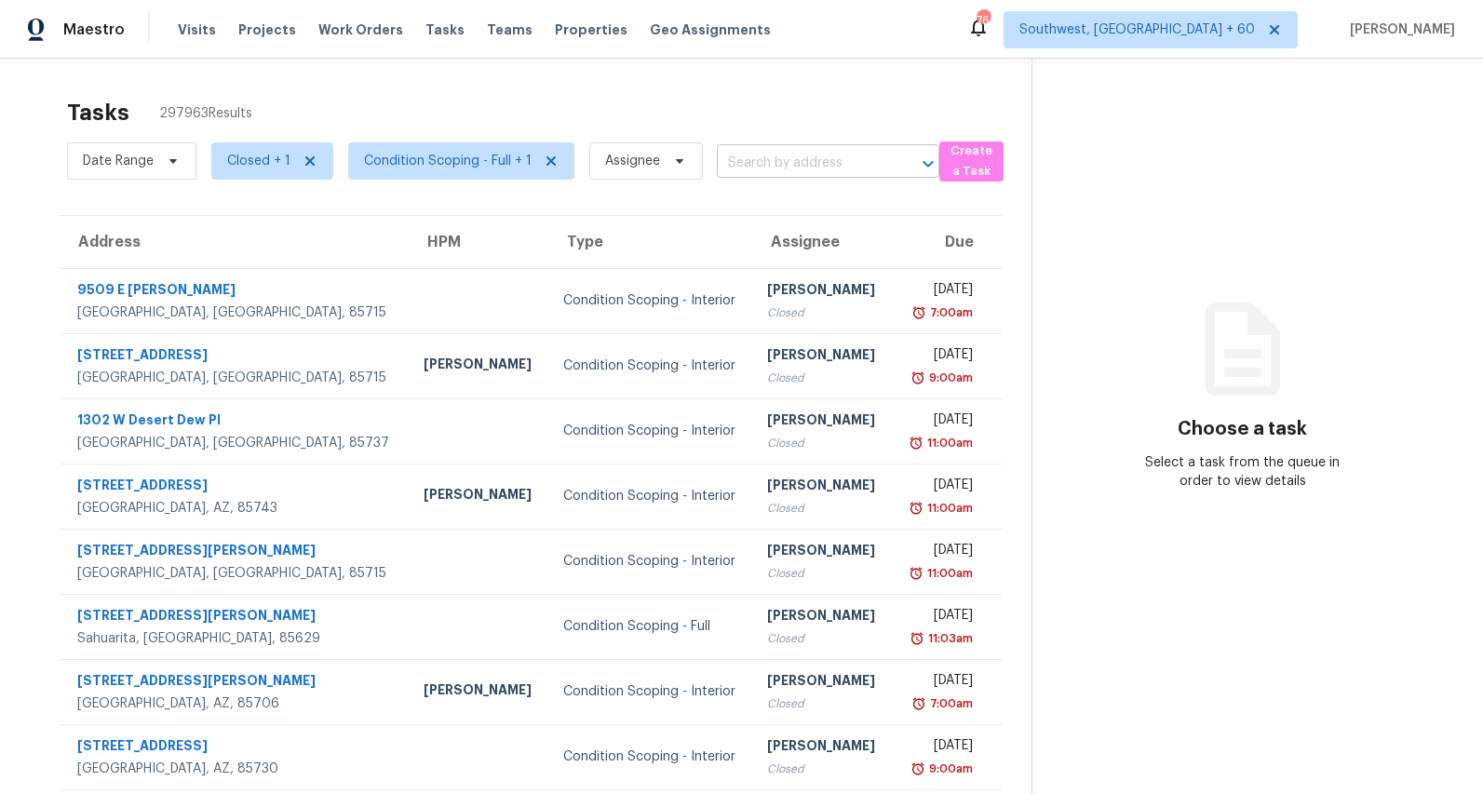
click at [746, 155] on input "text" at bounding box center [802, 163] width 170 height 29
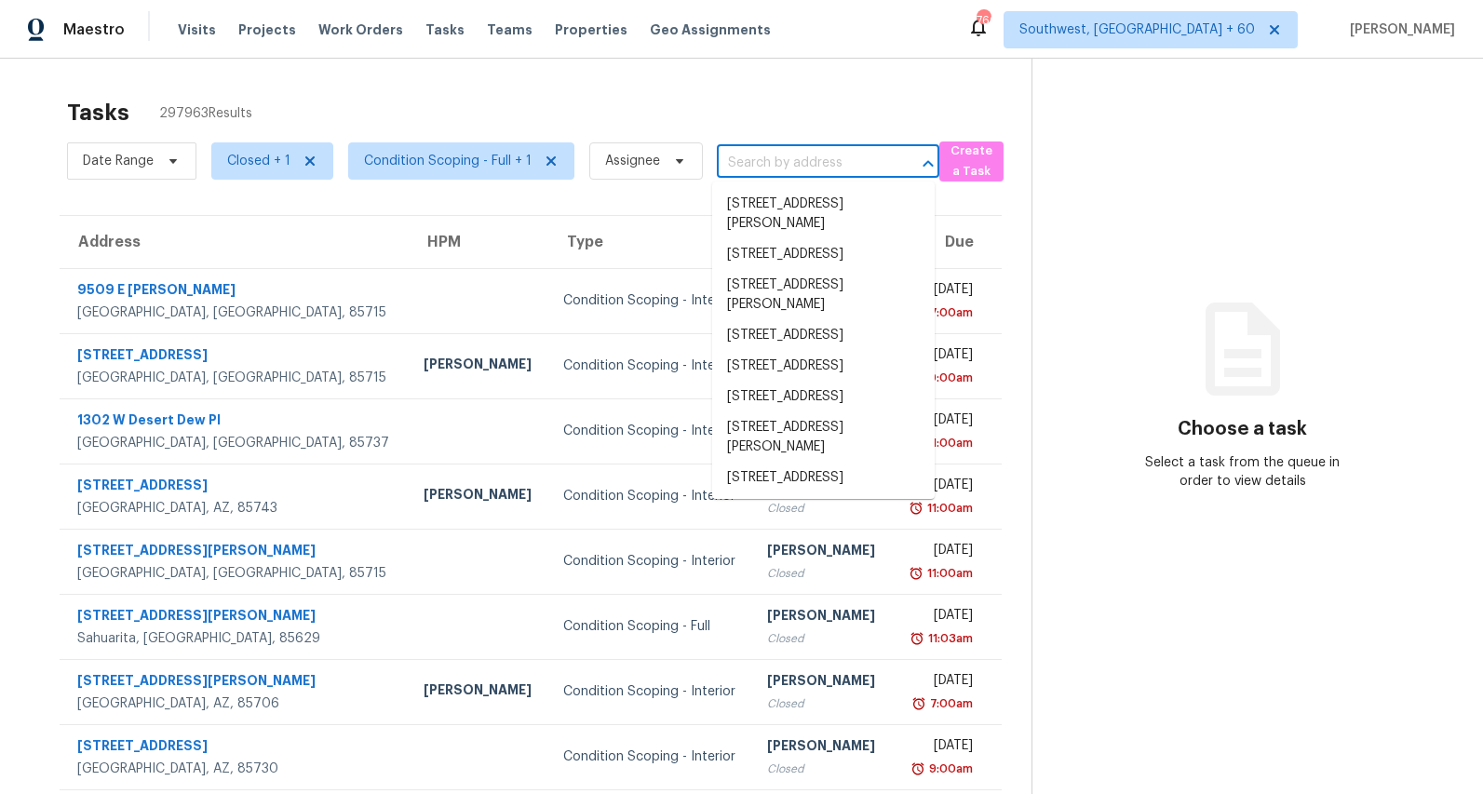
paste input "https://maestro.ops.opendoor.com/tasks/ae37f02c-eee4-44c7-a15a-06e6c3adb527?tab…"
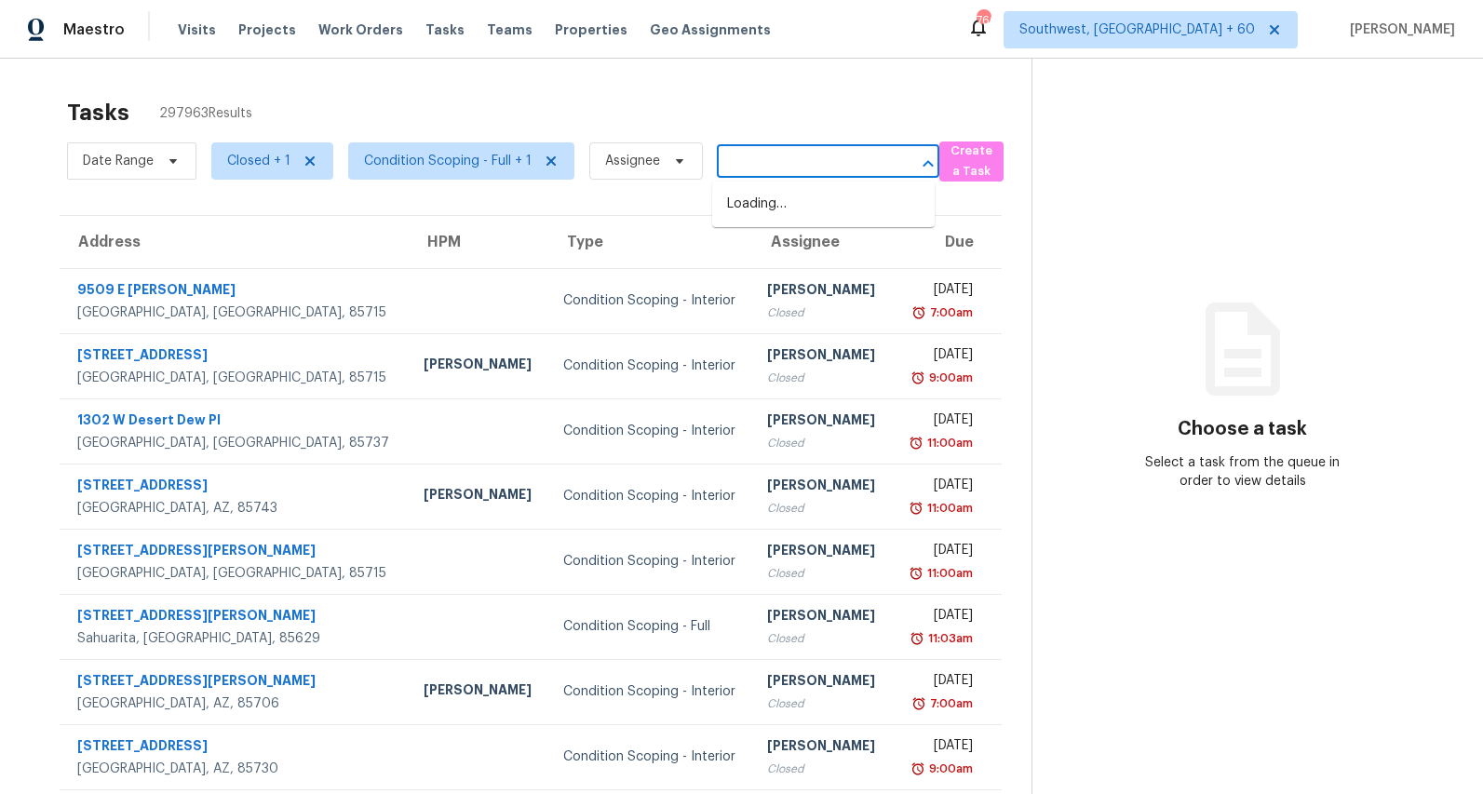
scroll to position [0, 9059]
type input "https://maestro.ops.opendoor.com/tasks/ae37f02c-eee4-44c7-a15a-06e6c3adb527?tab…"
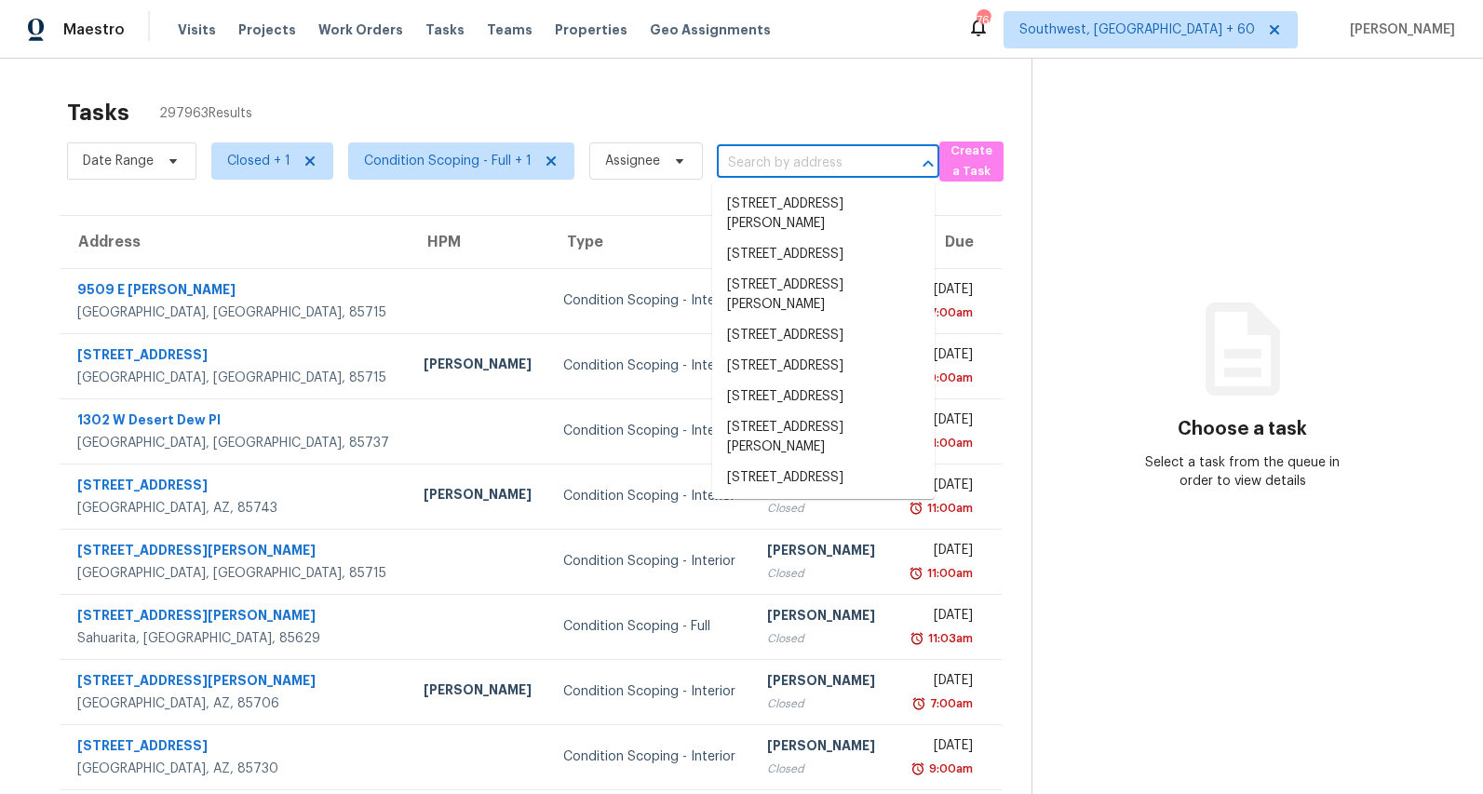
scroll to position [0, 0]
paste input "126 Keel Ln, Simpsonville, SC 29681"
type input "126 Keel Ln, Simpsonville, SC 29681"
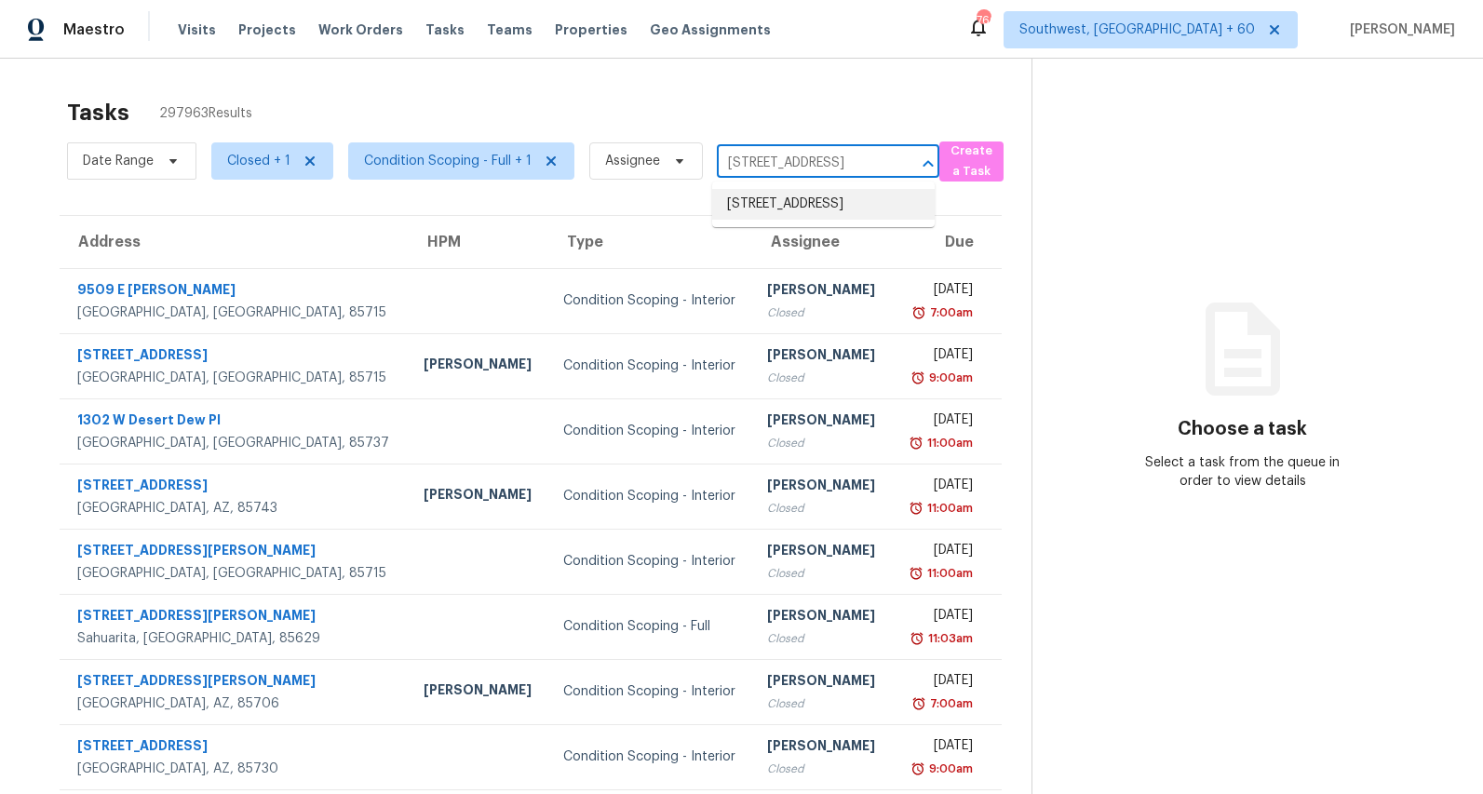
click at [748, 210] on li "126 Keel Ln, Simpsonville, SC 29681" at bounding box center [823, 204] width 222 height 31
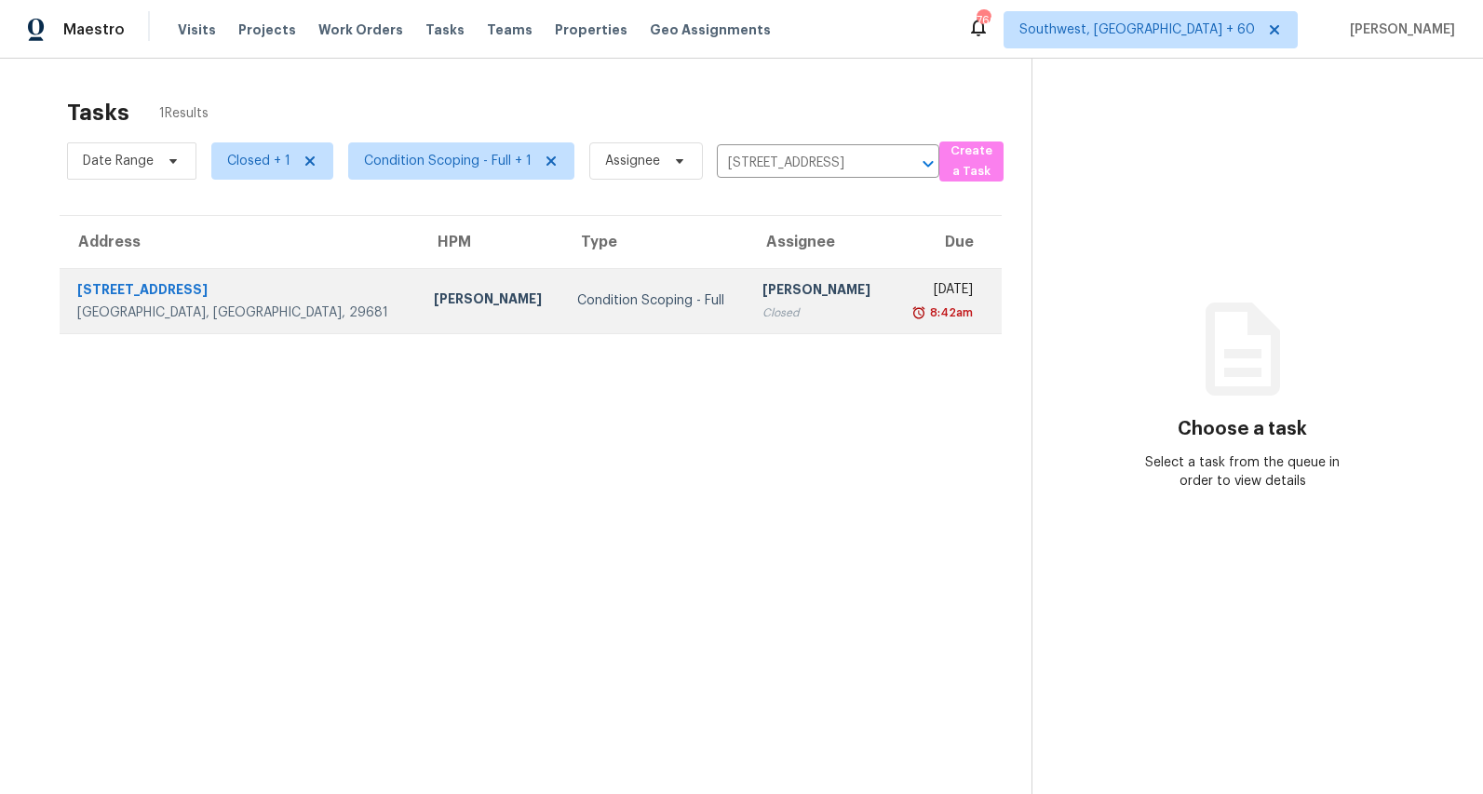
click at [577, 298] on div "Condition Scoping - Full" at bounding box center [654, 300] width 155 height 19
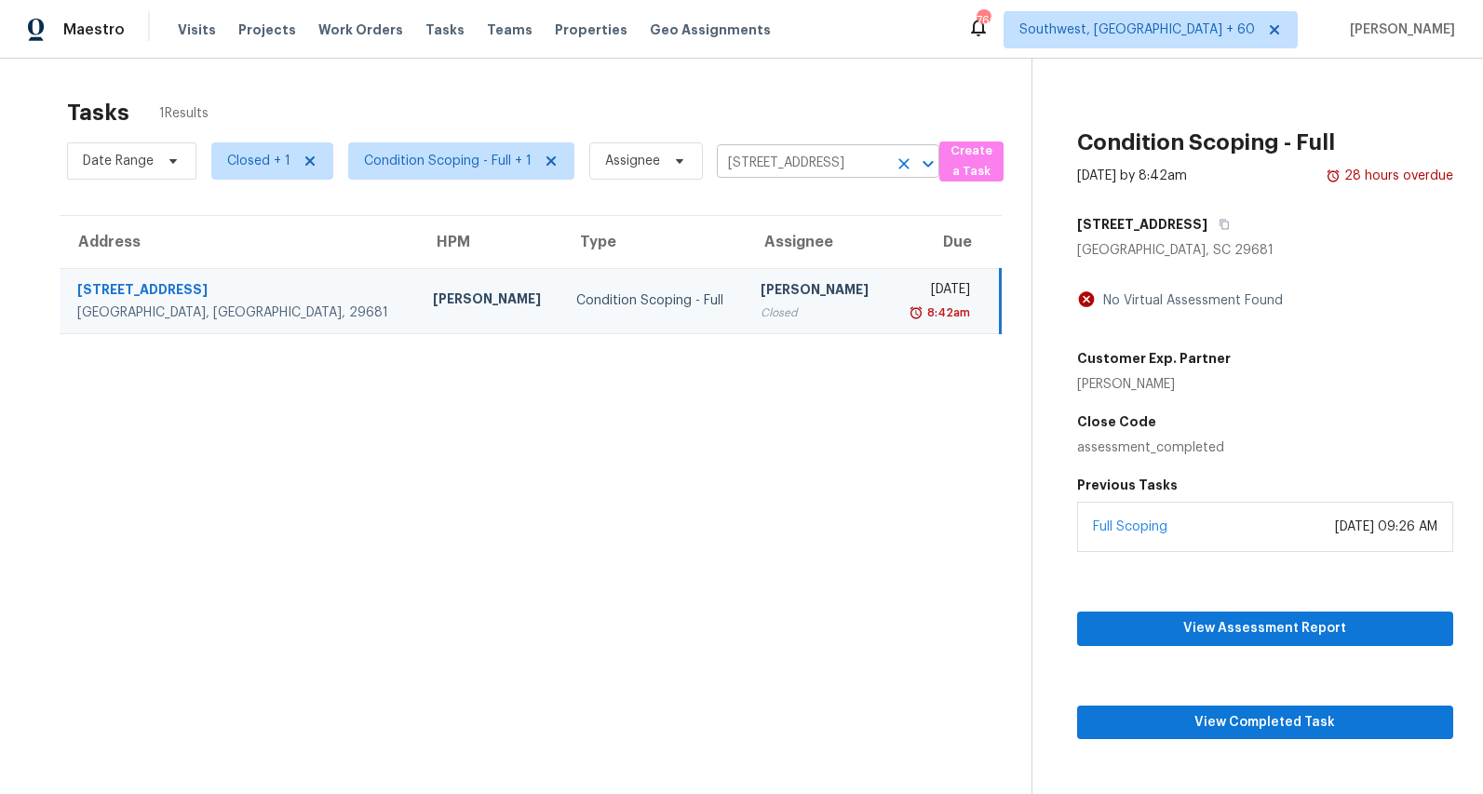
click at [901, 167] on icon "Clear" at bounding box center [903, 163] width 19 height 19
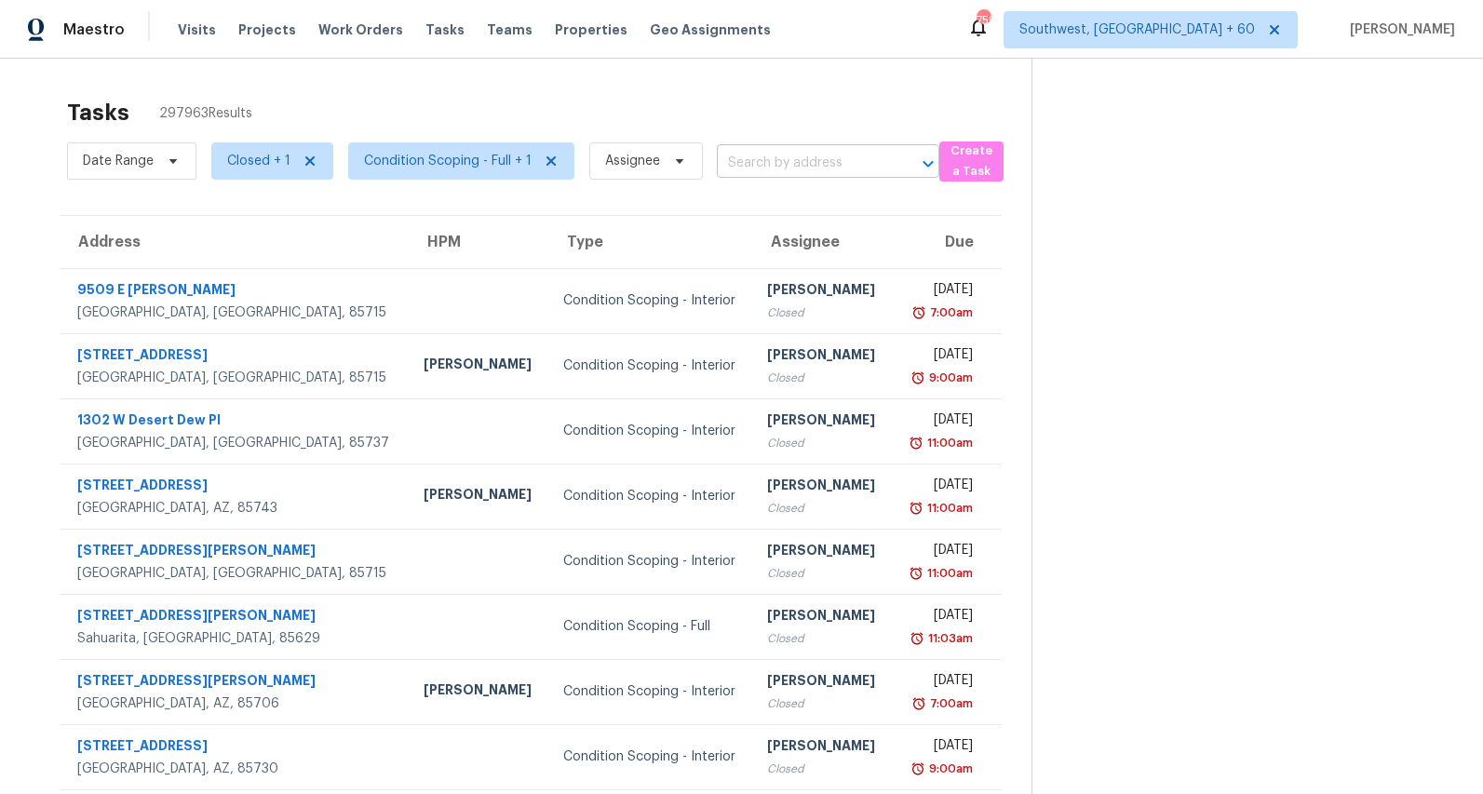
click at [834, 154] on input "text" at bounding box center [802, 163] width 170 height 29
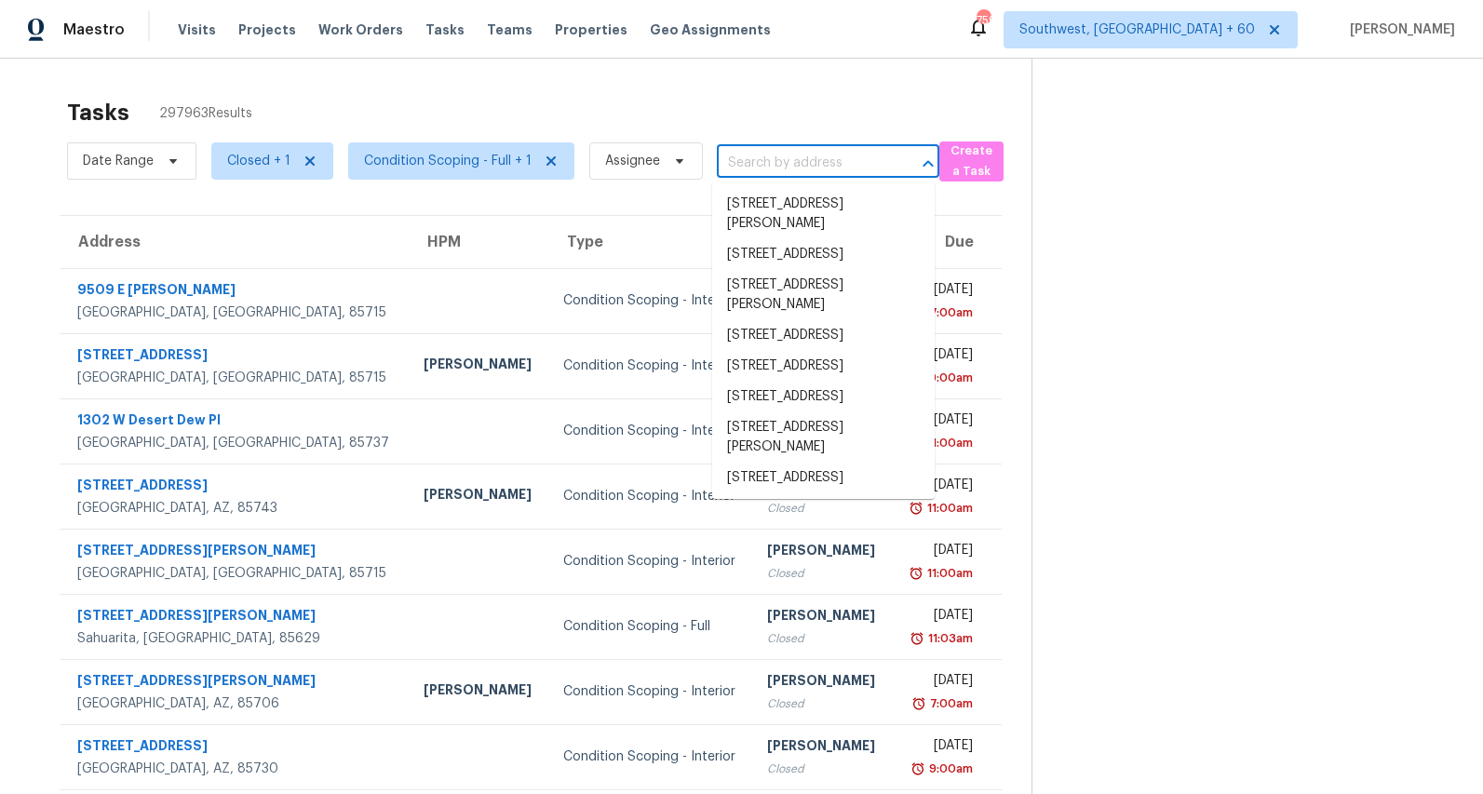
paste input "15 Rivers Edge Pl, Methuen, MA 01844"
type input "15 Rivers Edge Pl, Methuen, MA 01844"
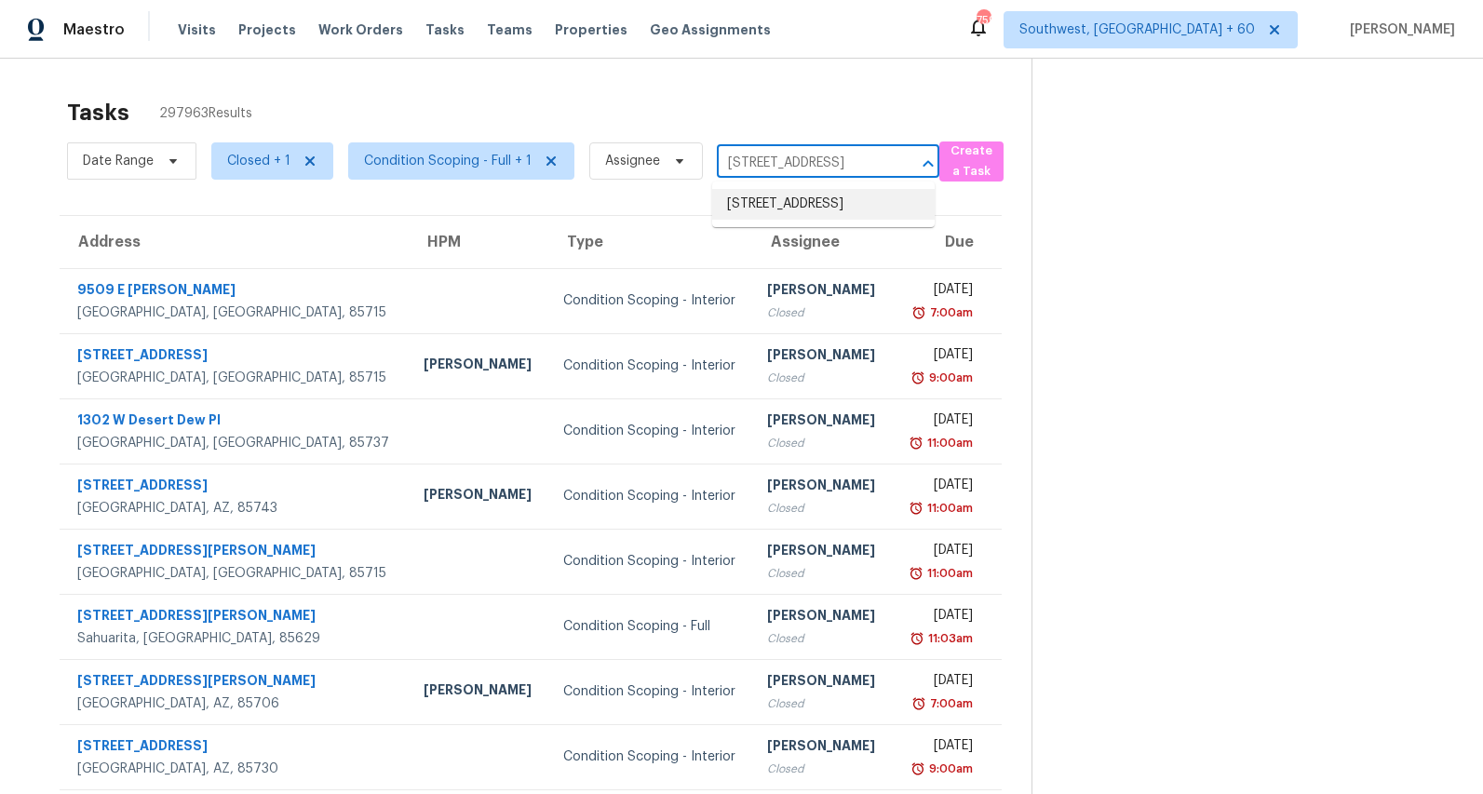
click at [769, 211] on li "15 Rivers Edge Pl, Methuen, MA 01844" at bounding box center [823, 204] width 222 height 31
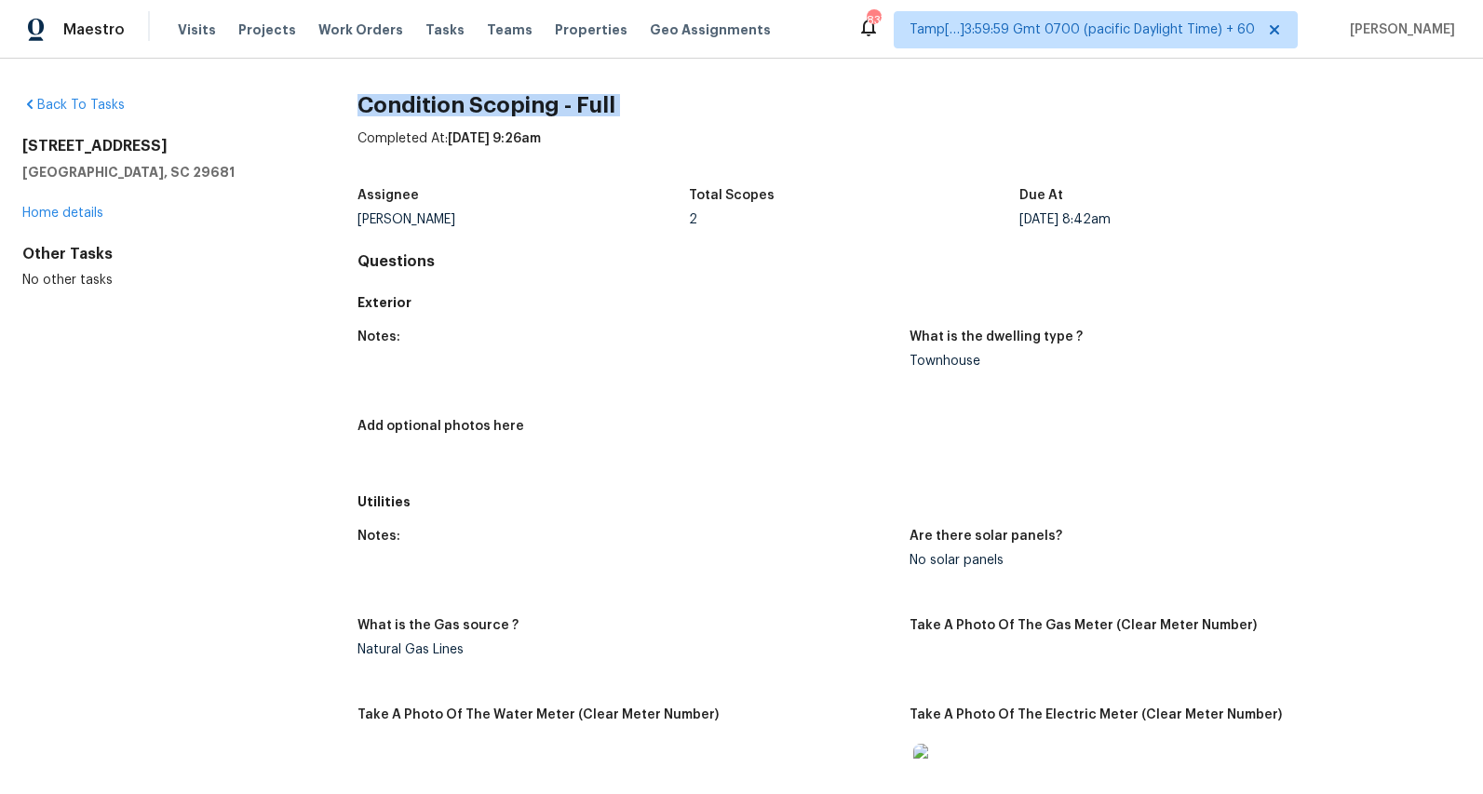
drag, startPoint x: 360, startPoint y: 112, endPoint x: 642, endPoint y: 119, distance: 282.1
drag, startPoint x: 357, startPoint y: 218, endPoint x: 455, endPoint y: 213, distance: 97.8
click at [455, 213] on div "[PERSON_NAME]" at bounding box center [522, 219] width 330 height 13
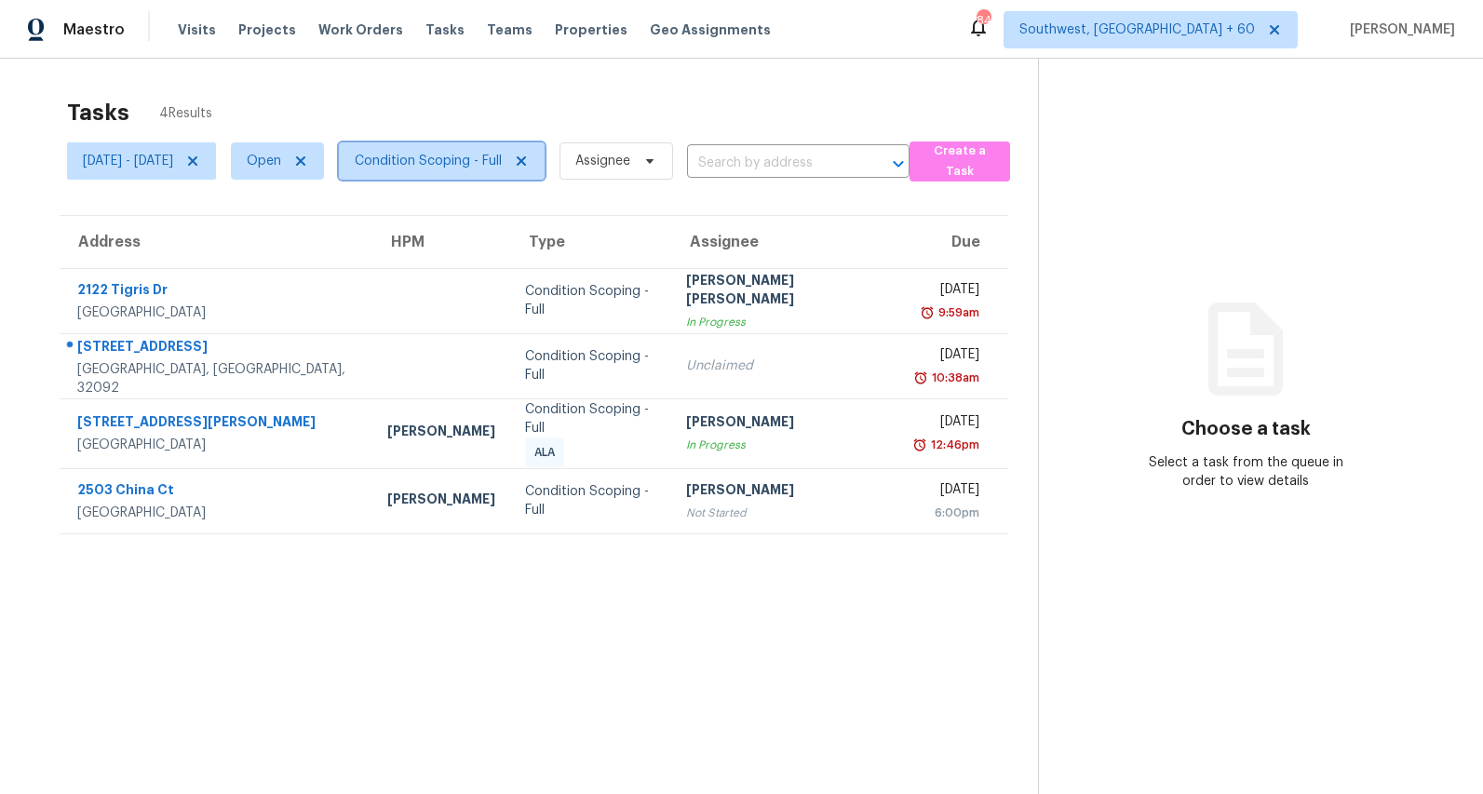
click at [501, 170] on span "Condition Scoping - Full" at bounding box center [442, 160] width 206 height 37
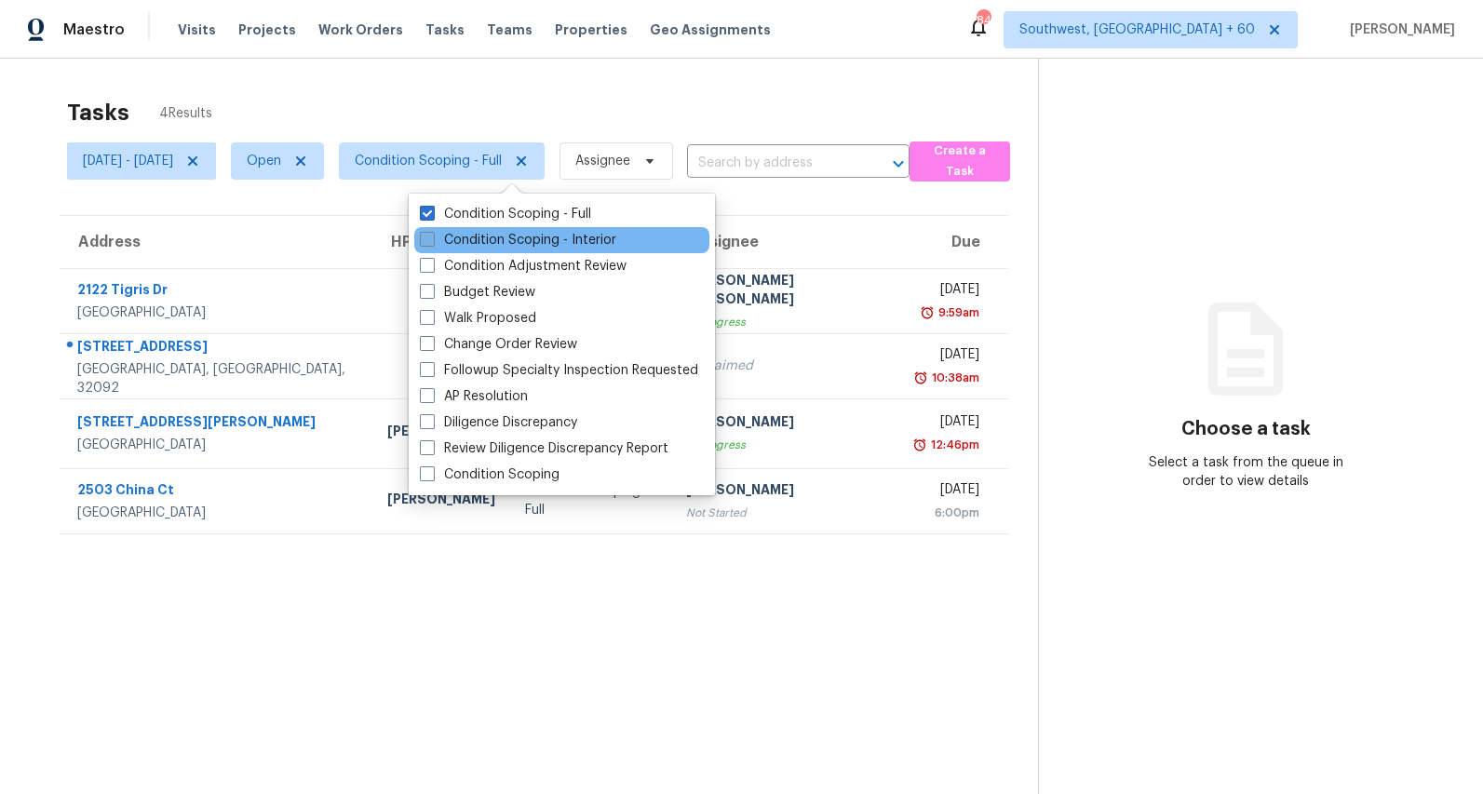
click at [471, 234] on label "Condition Scoping - Interior" at bounding box center [518, 240] width 196 height 19
click at [432, 234] on input "Condition Scoping - Interior" at bounding box center [426, 237] width 12 height 12
checkbox input "true"
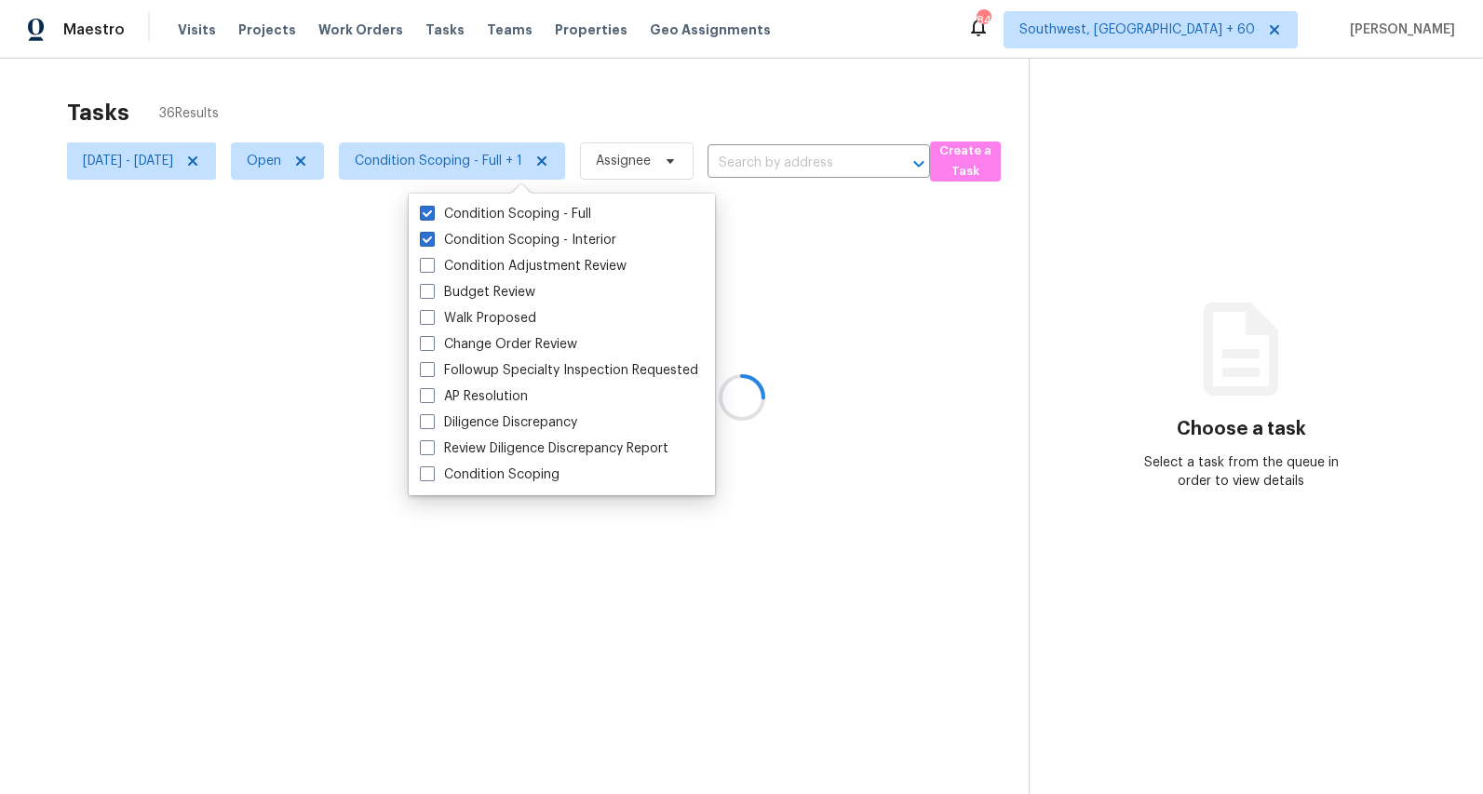
click at [415, 78] on div at bounding box center [741, 397] width 1483 height 794
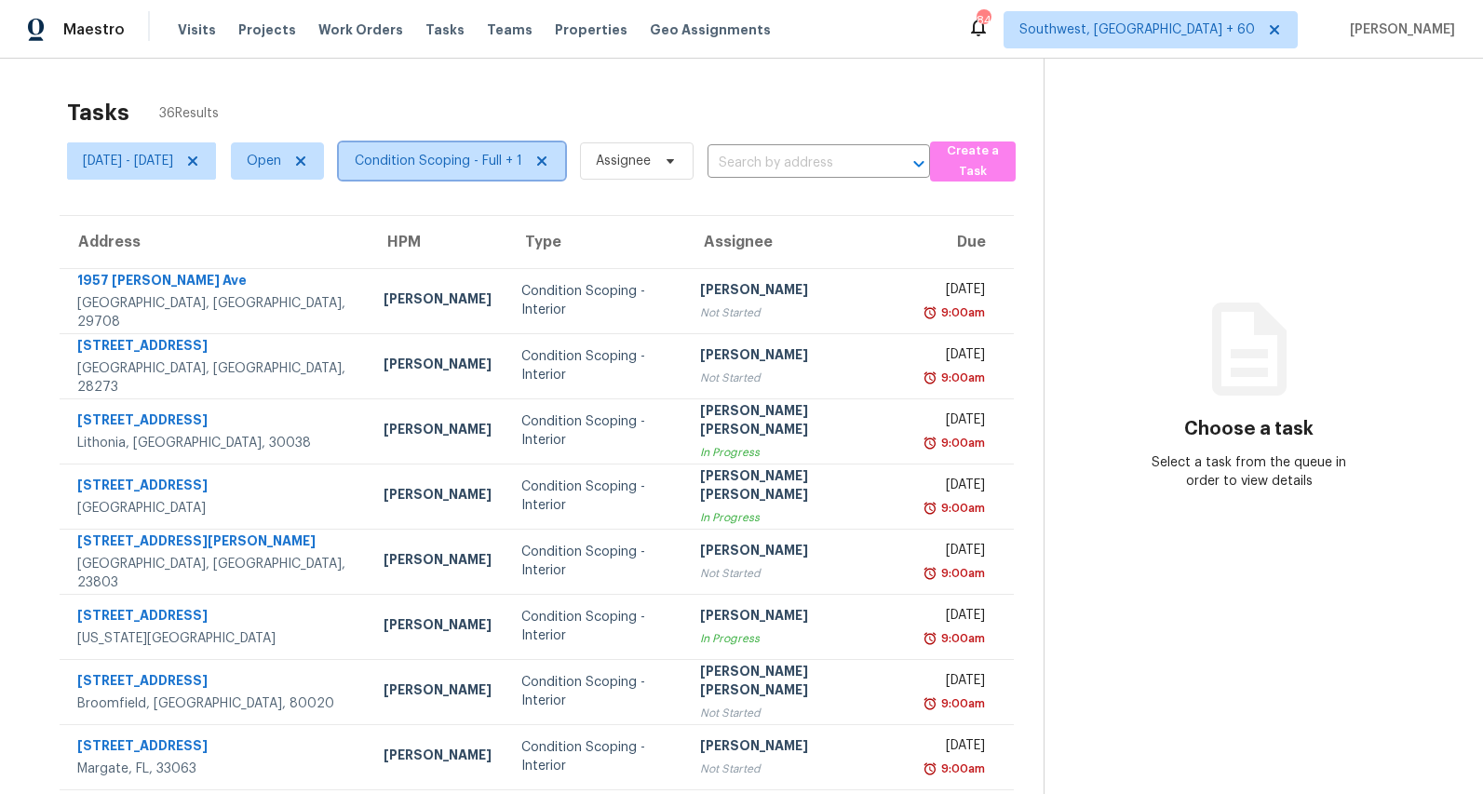
click at [532, 151] on span "Condition Scoping - Full + 1" at bounding box center [452, 160] width 226 height 37
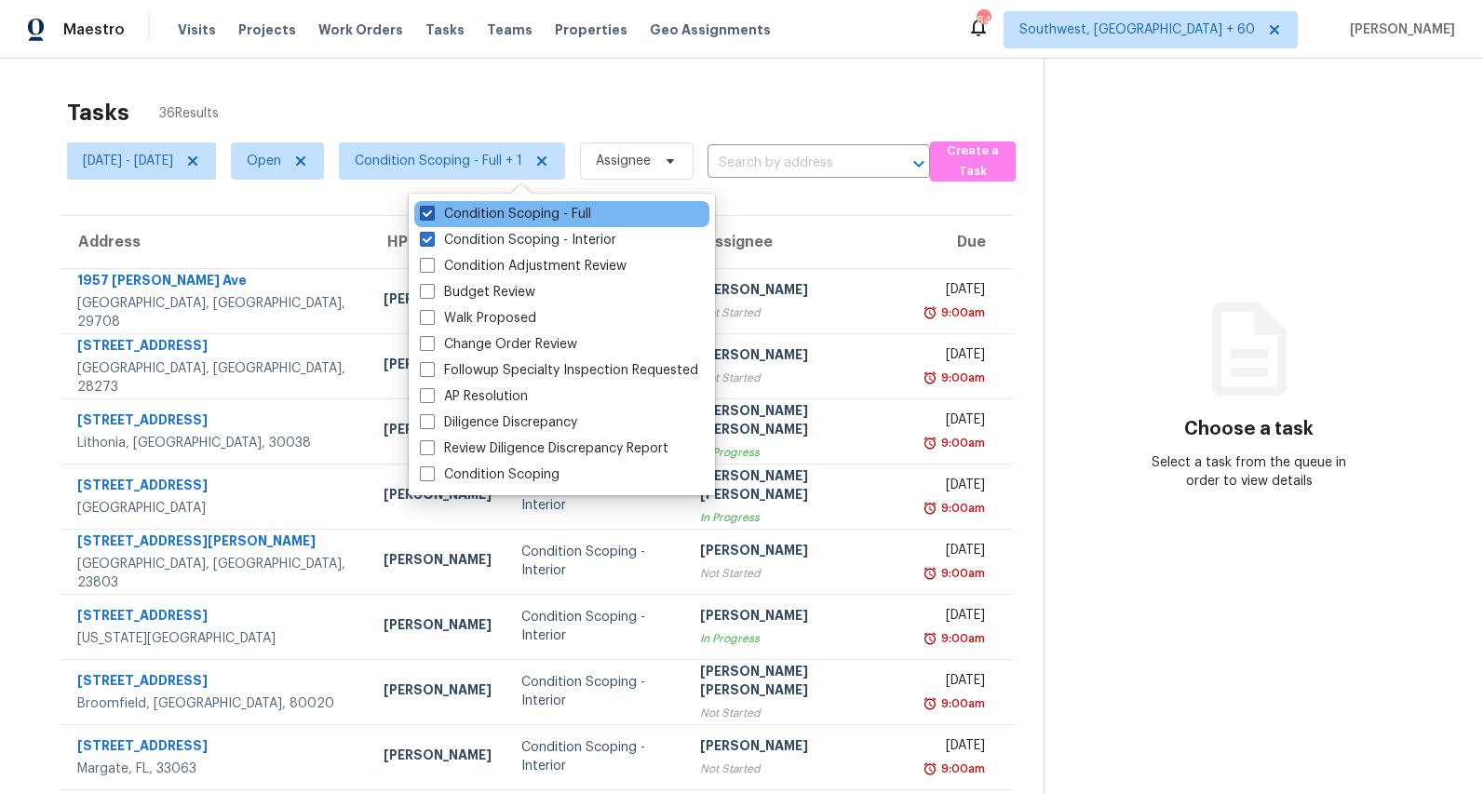
click at [492, 215] on label "Condition Scoping - Full" at bounding box center [505, 214] width 171 height 19
click at [432, 215] on input "Condition Scoping - Full" at bounding box center [426, 211] width 12 height 12
click at [492, 215] on label "Condition Scoping - Full" at bounding box center [505, 214] width 171 height 19
click at [432, 215] on input "Condition Scoping - Full" at bounding box center [426, 211] width 12 height 12
checkbox input "true"
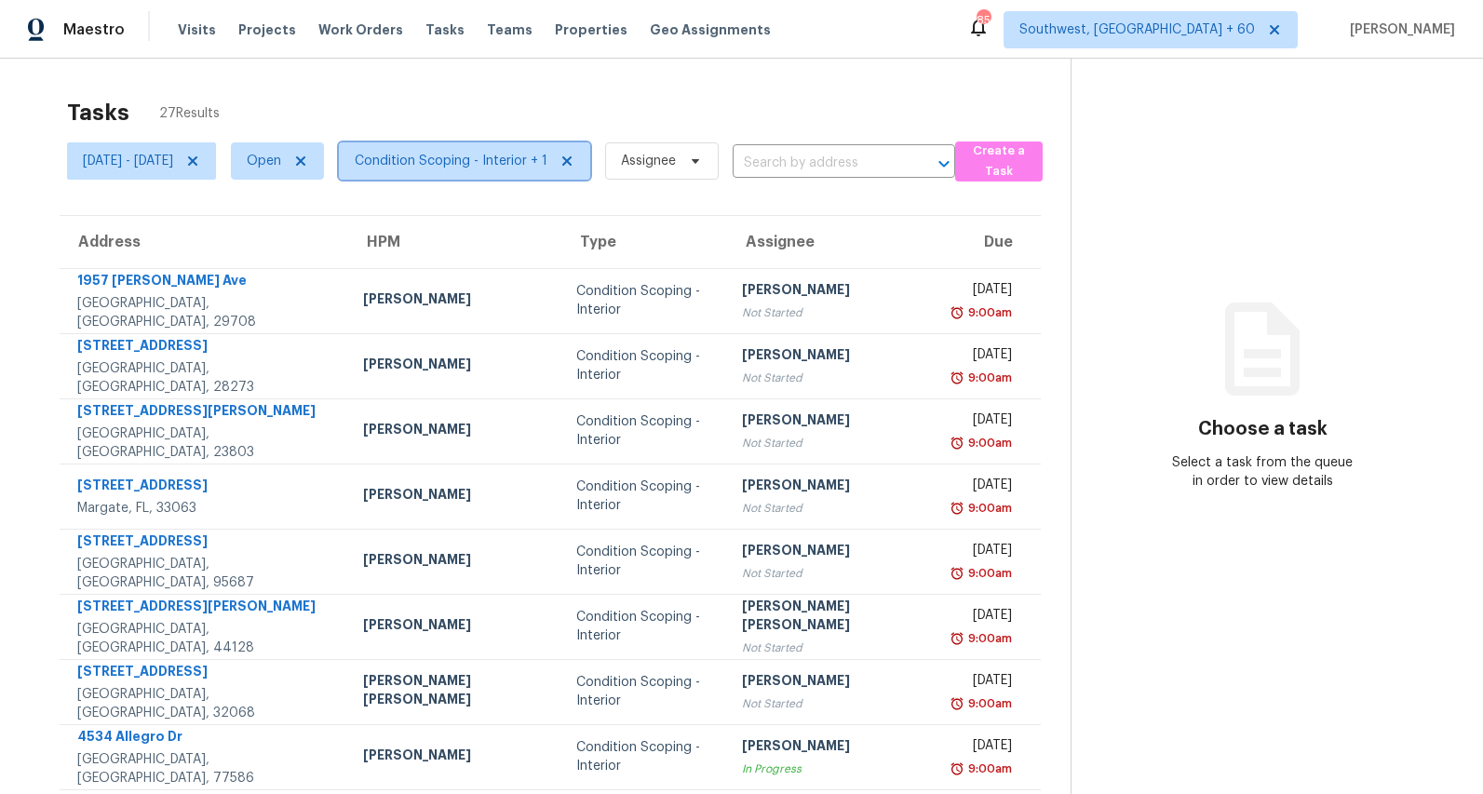
click at [504, 168] on span "Condition Scoping - Interior + 1" at bounding box center [451, 161] width 193 height 19
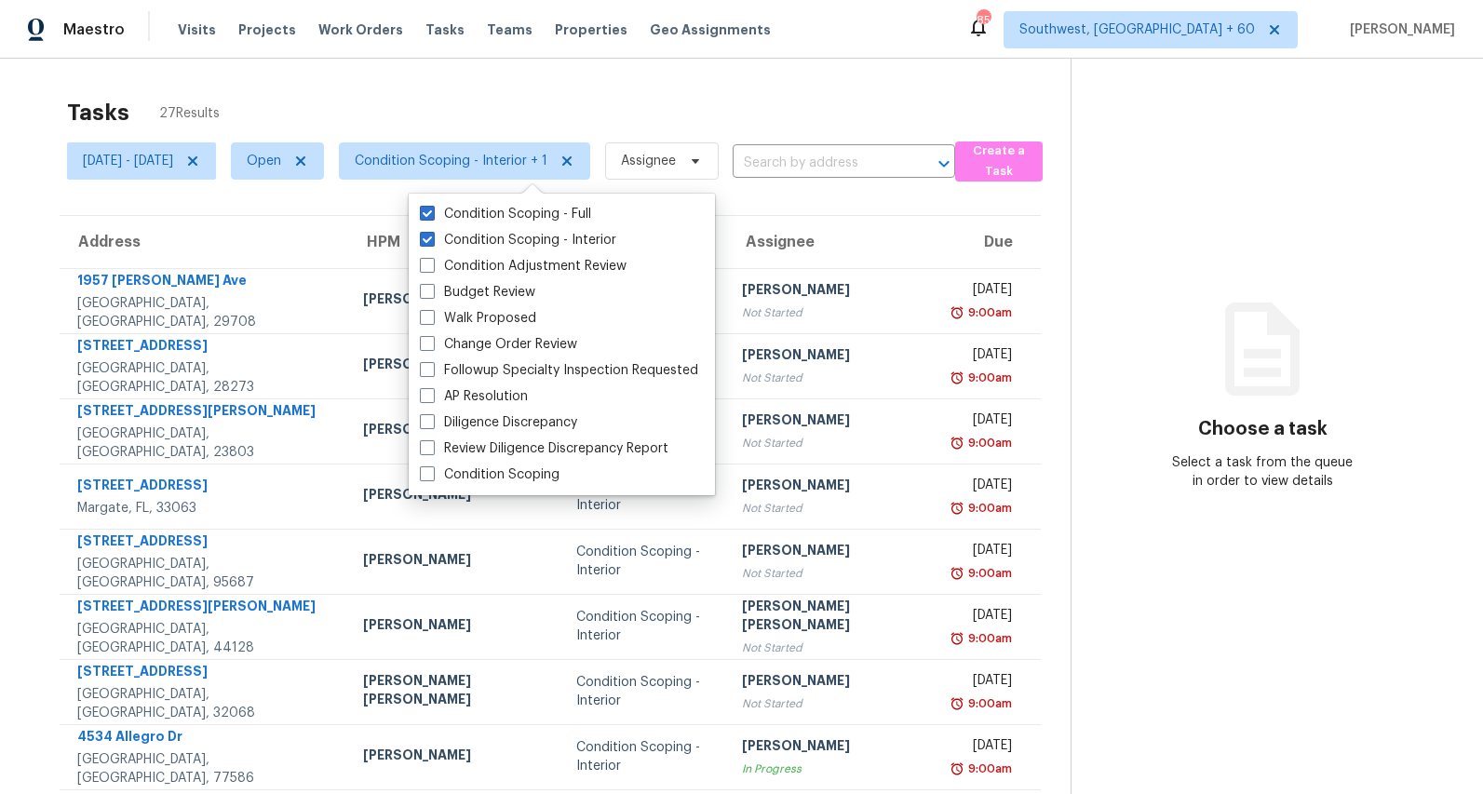
click at [492, 101] on div "Tasks 27 Results" at bounding box center [568, 112] width 1003 height 48
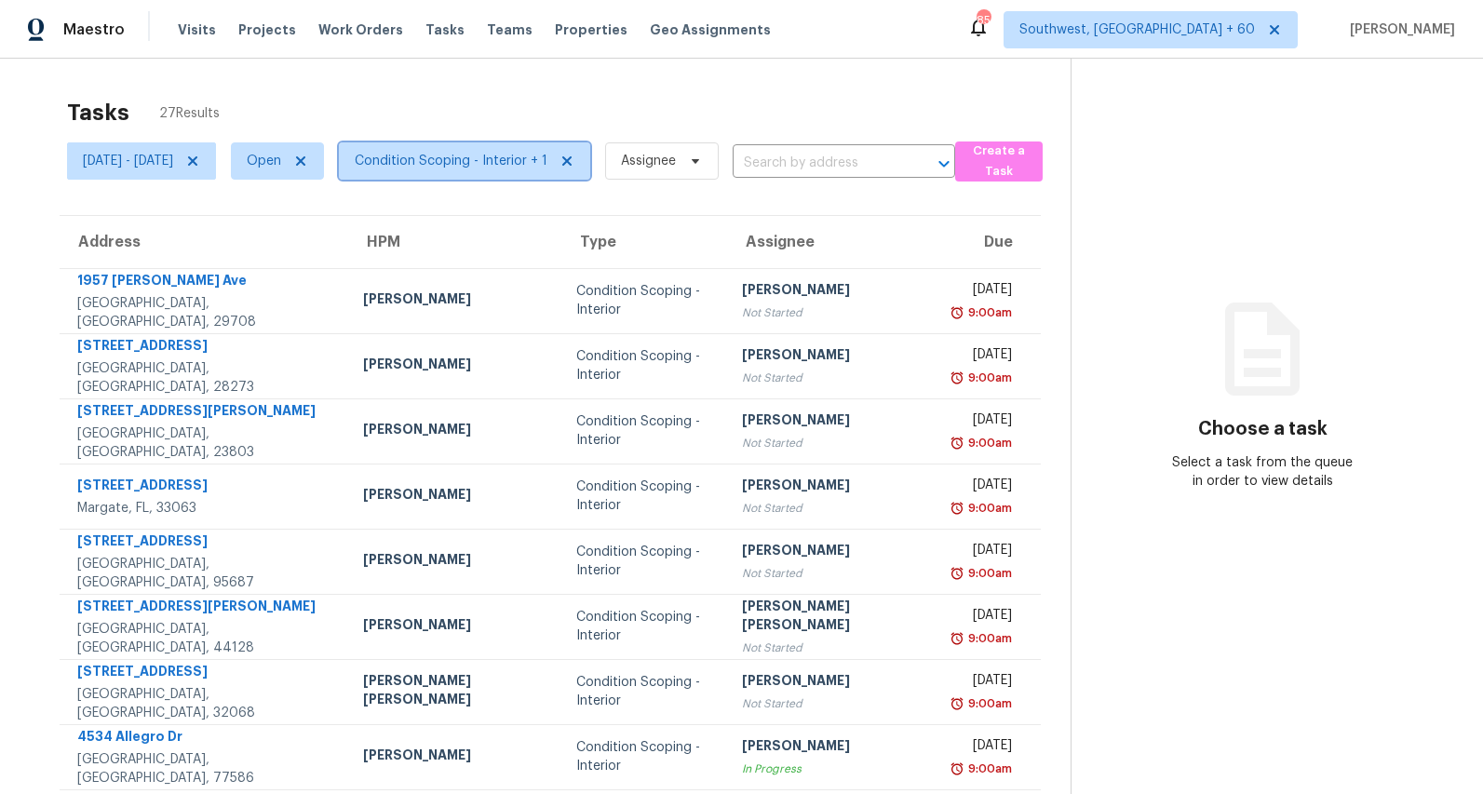
click at [522, 162] on span "Condition Scoping - Interior + 1" at bounding box center [451, 161] width 193 height 19
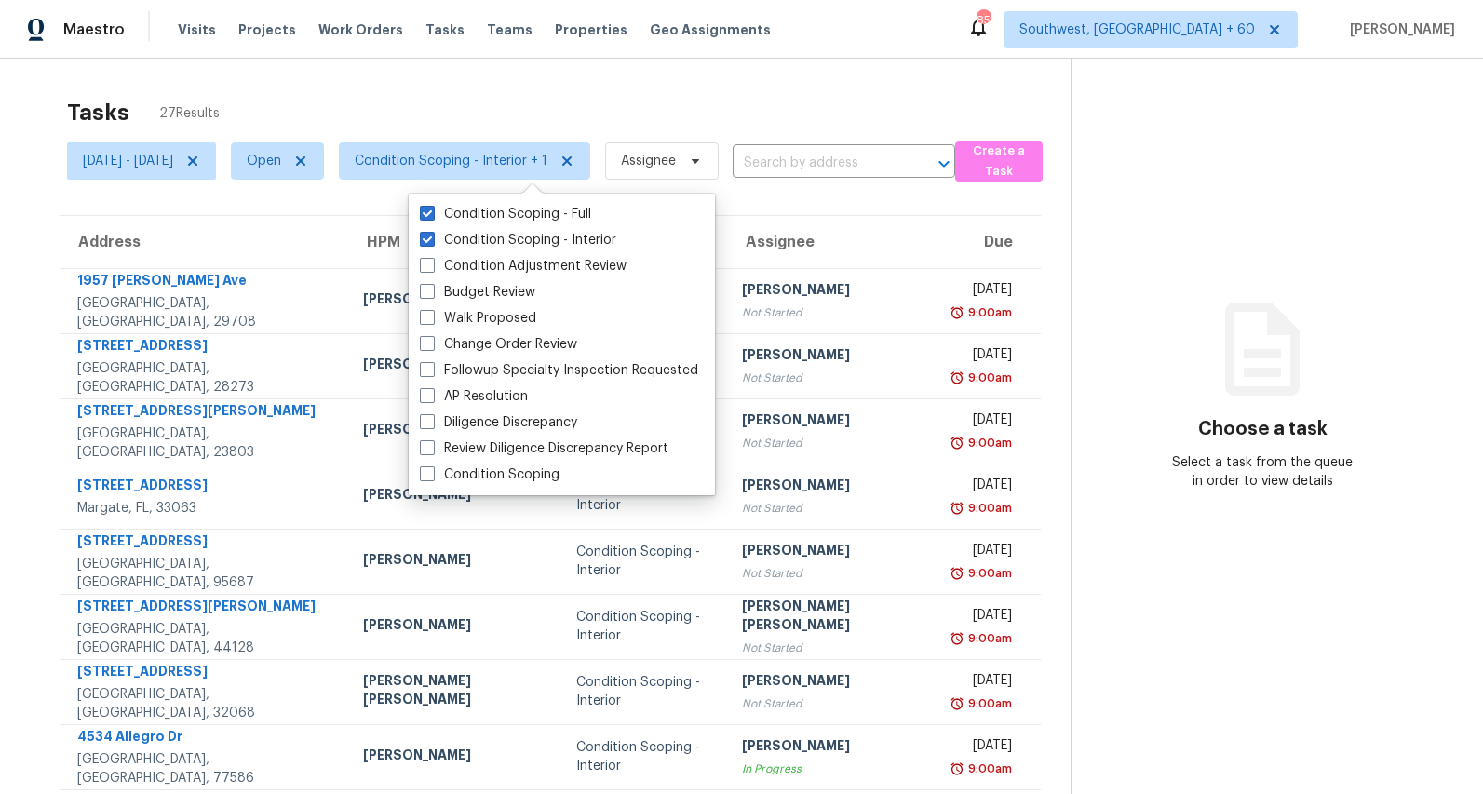
click at [515, 89] on div "Tasks 27 Results" at bounding box center [568, 112] width 1003 height 48
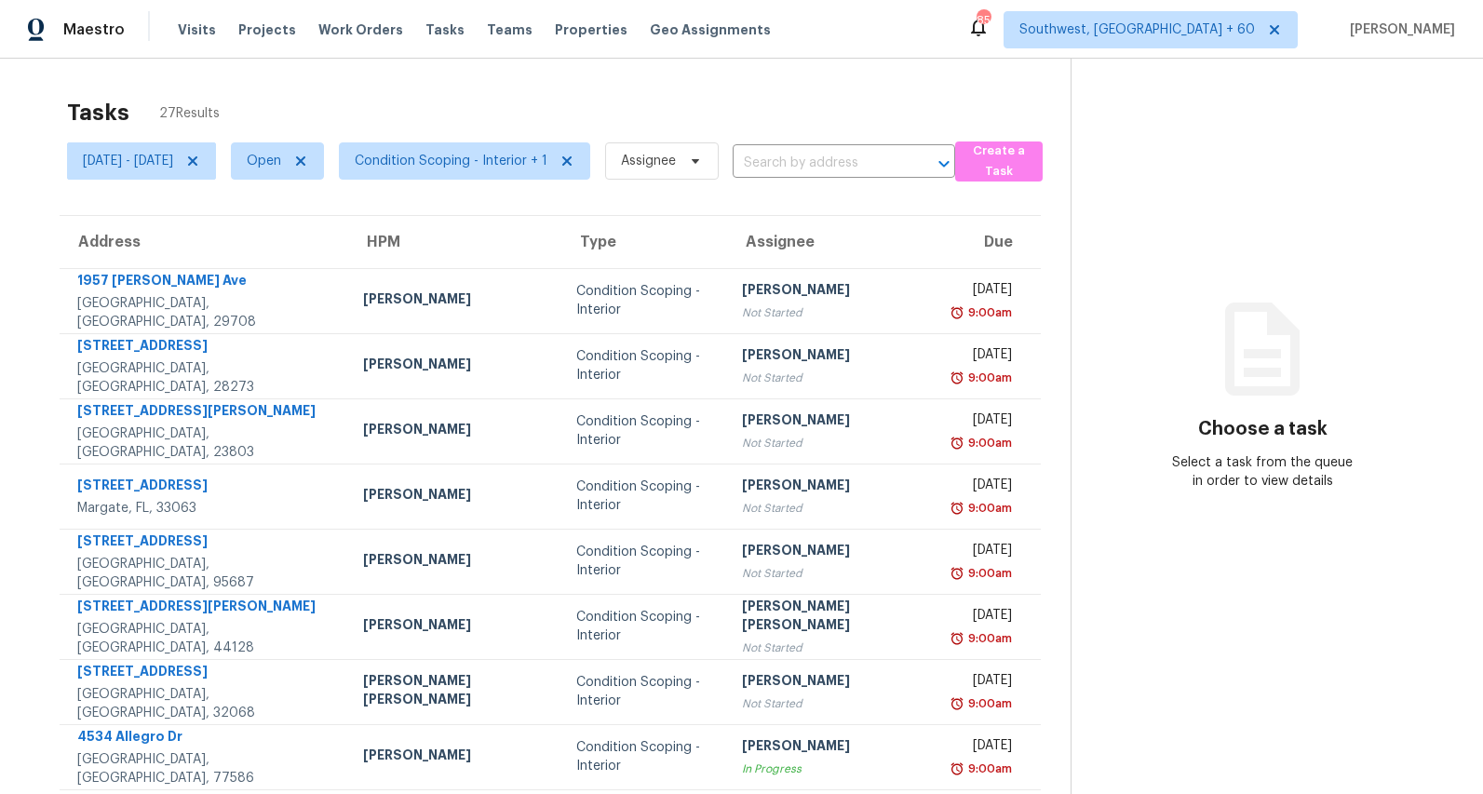
click at [437, 119] on div "Tasks 27 Results" at bounding box center [568, 112] width 1003 height 48
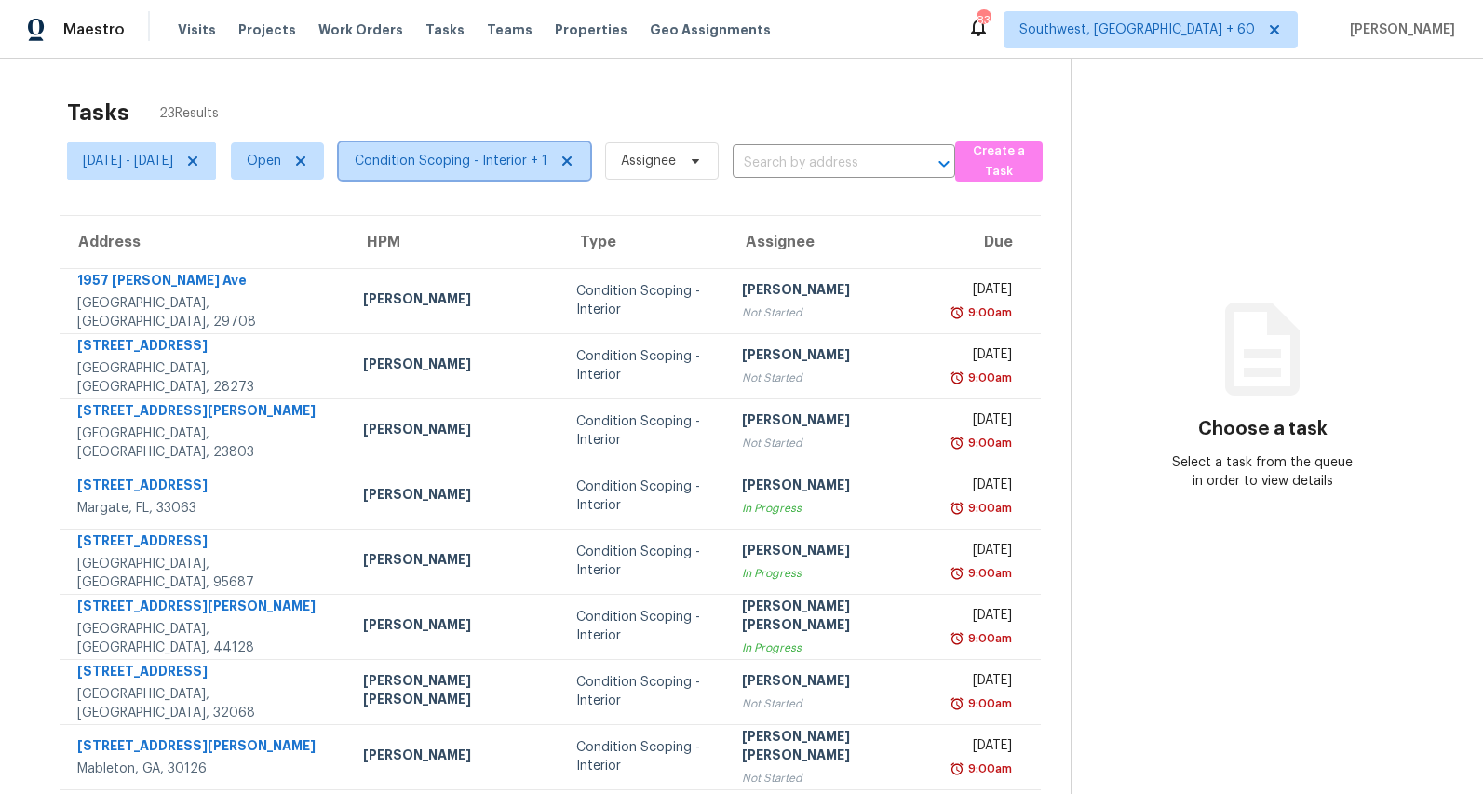
click at [557, 174] on span "Condition Scoping - Interior + 1" at bounding box center [464, 160] width 251 height 37
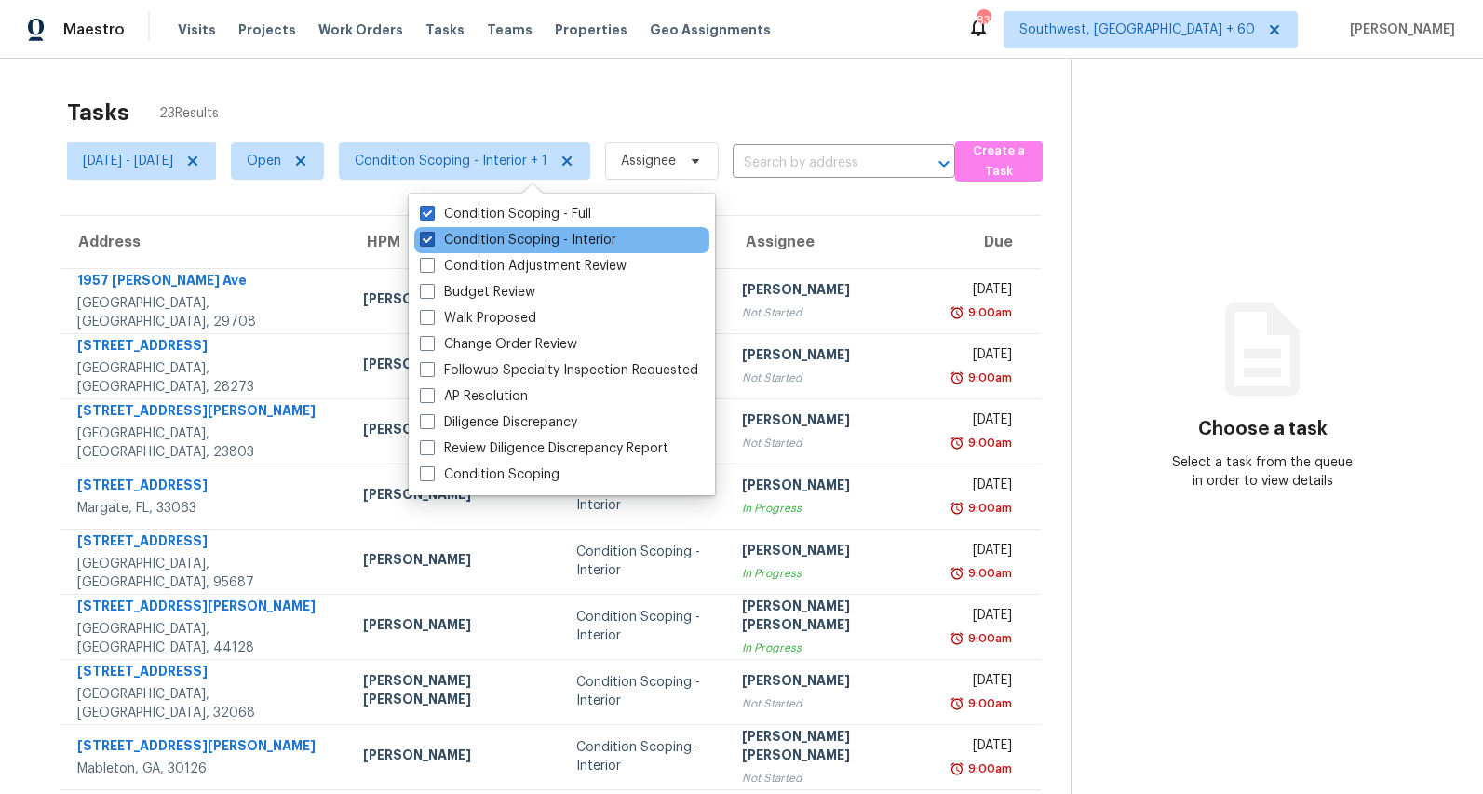
click at [543, 237] on label "Condition Scoping - Interior" at bounding box center [518, 240] width 196 height 19
click at [432, 237] on input "Condition Scoping - Interior" at bounding box center [426, 237] width 12 height 12
checkbox input "false"
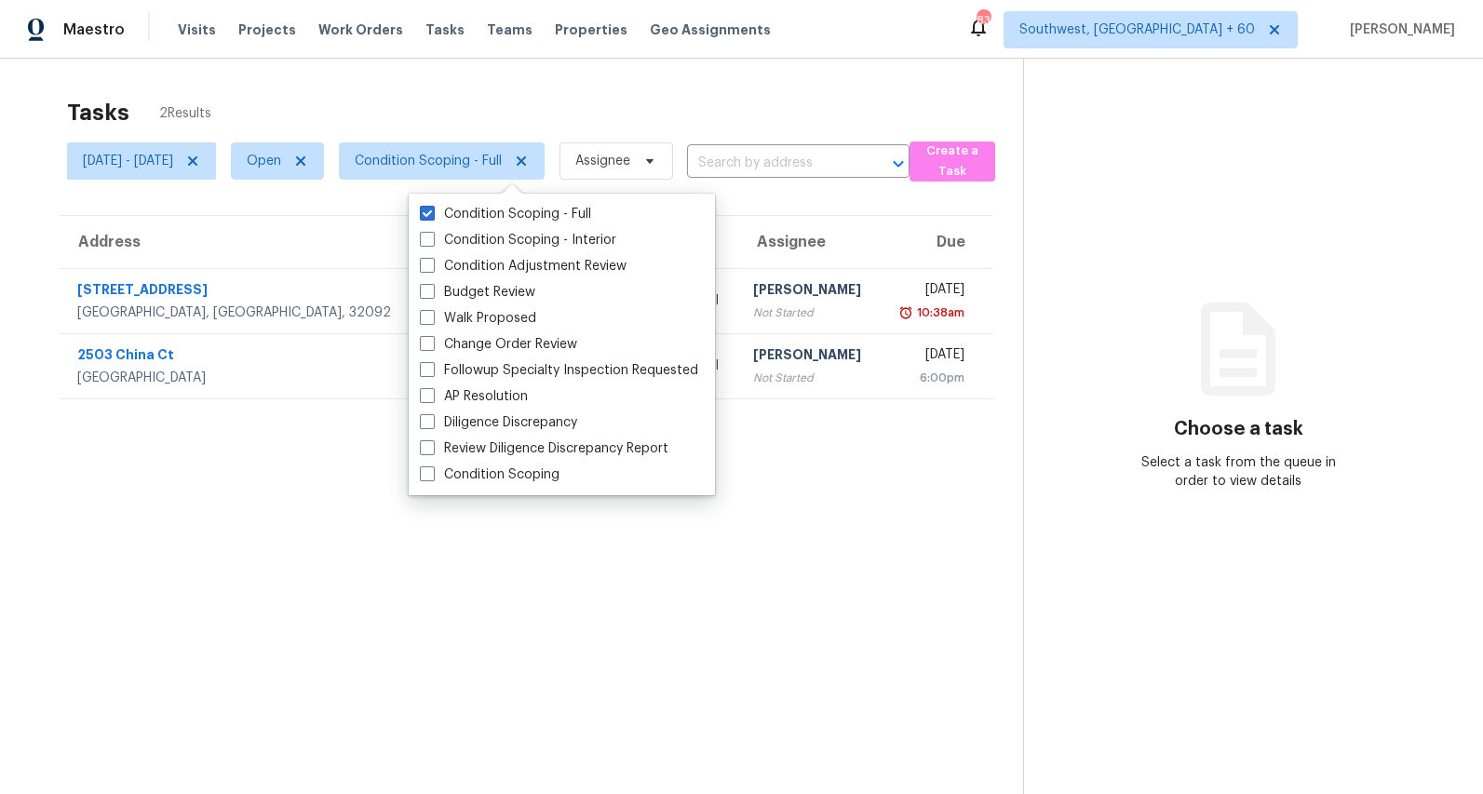
click at [530, 84] on div "Tasks 2 Results Mon, Aug 25 - Thu, Aug 28 Open Condition Scoping - Full Assigne…" at bounding box center [741, 456] width 1483 height 794
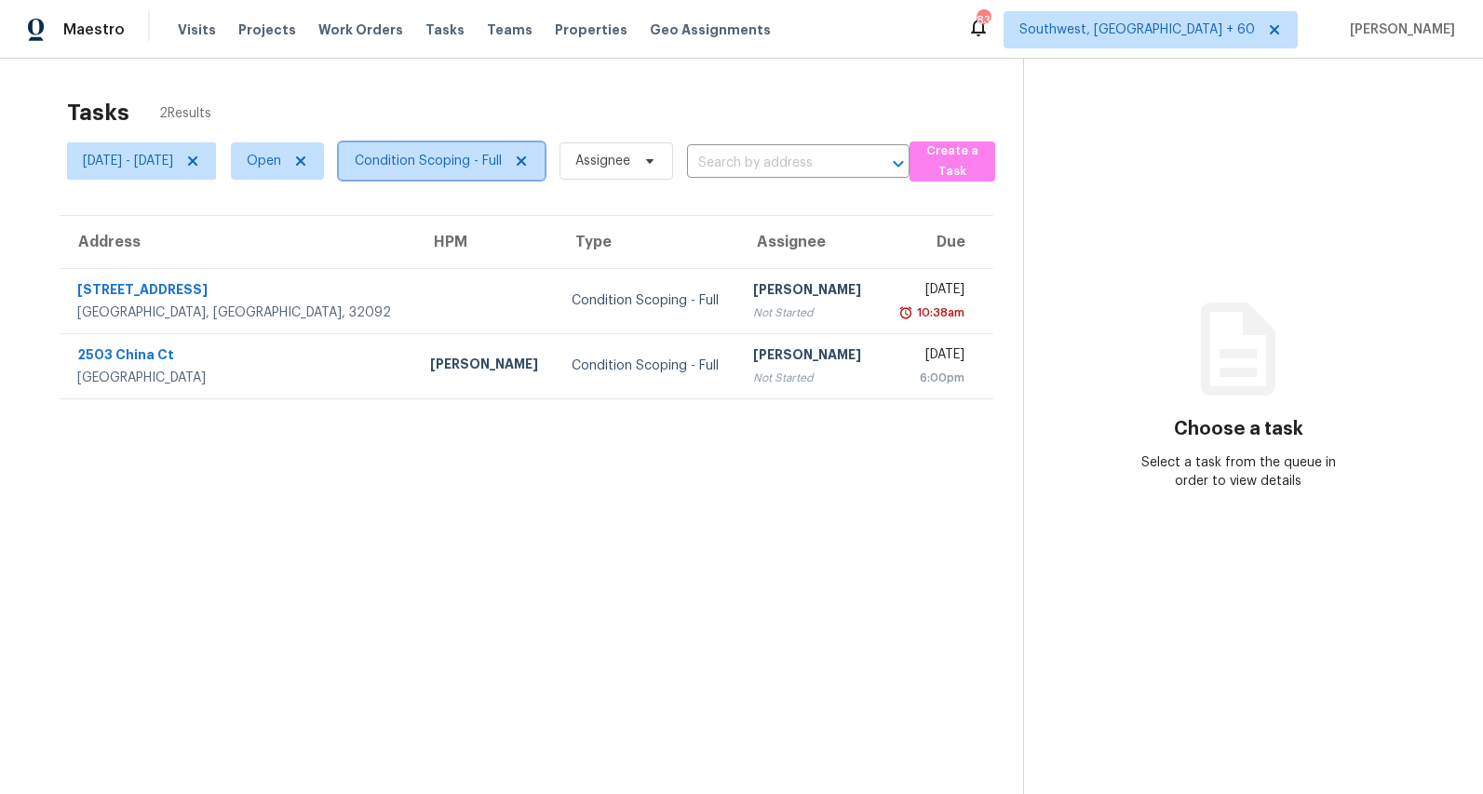
click at [524, 149] on span "Condition Scoping - Full" at bounding box center [442, 160] width 206 height 37
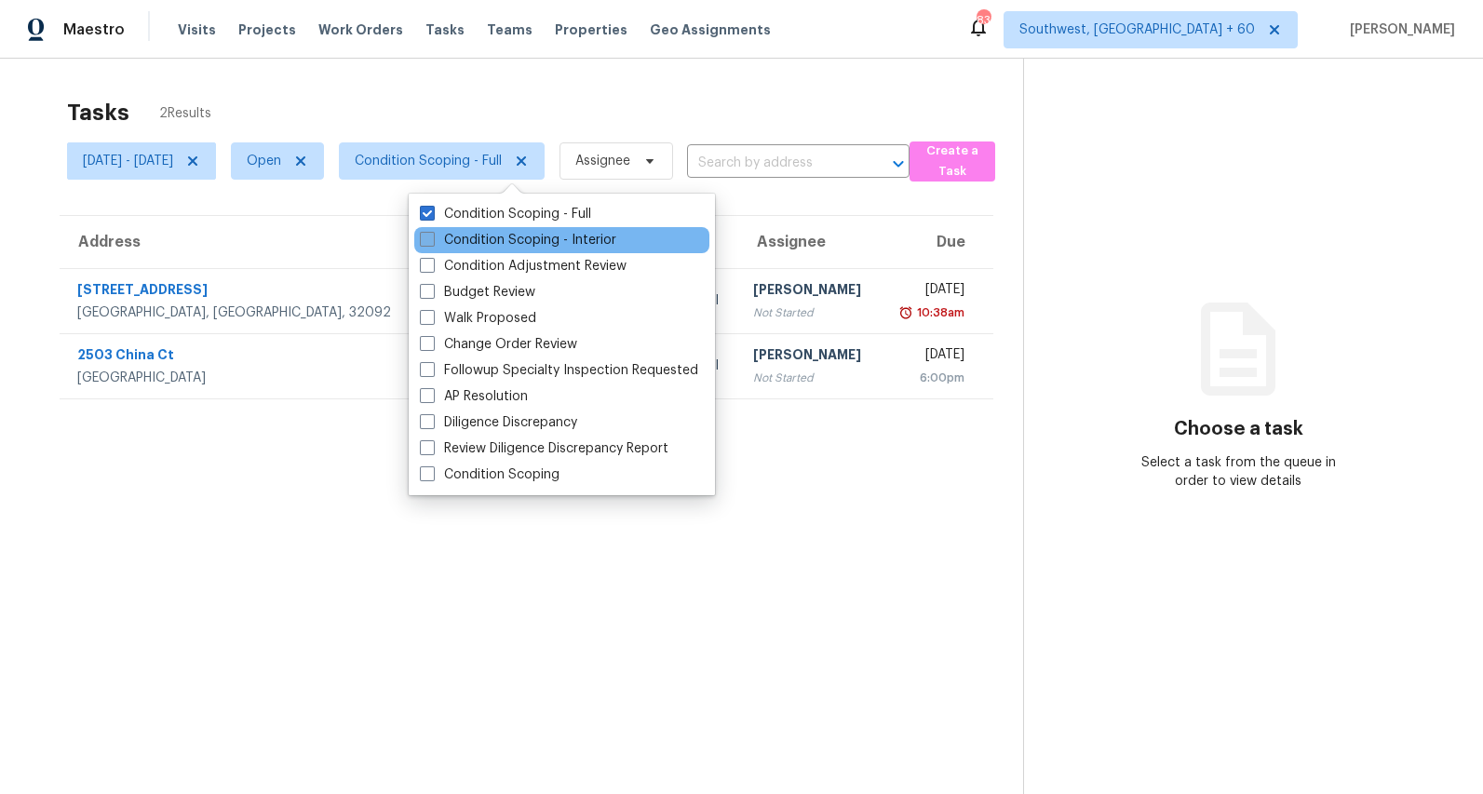
click at [520, 242] on label "Condition Scoping - Interior" at bounding box center [518, 240] width 196 height 19
click at [432, 242] on input "Condition Scoping - Interior" at bounding box center [426, 237] width 12 height 12
checkbox input "true"
